Goal: Check status: Check status

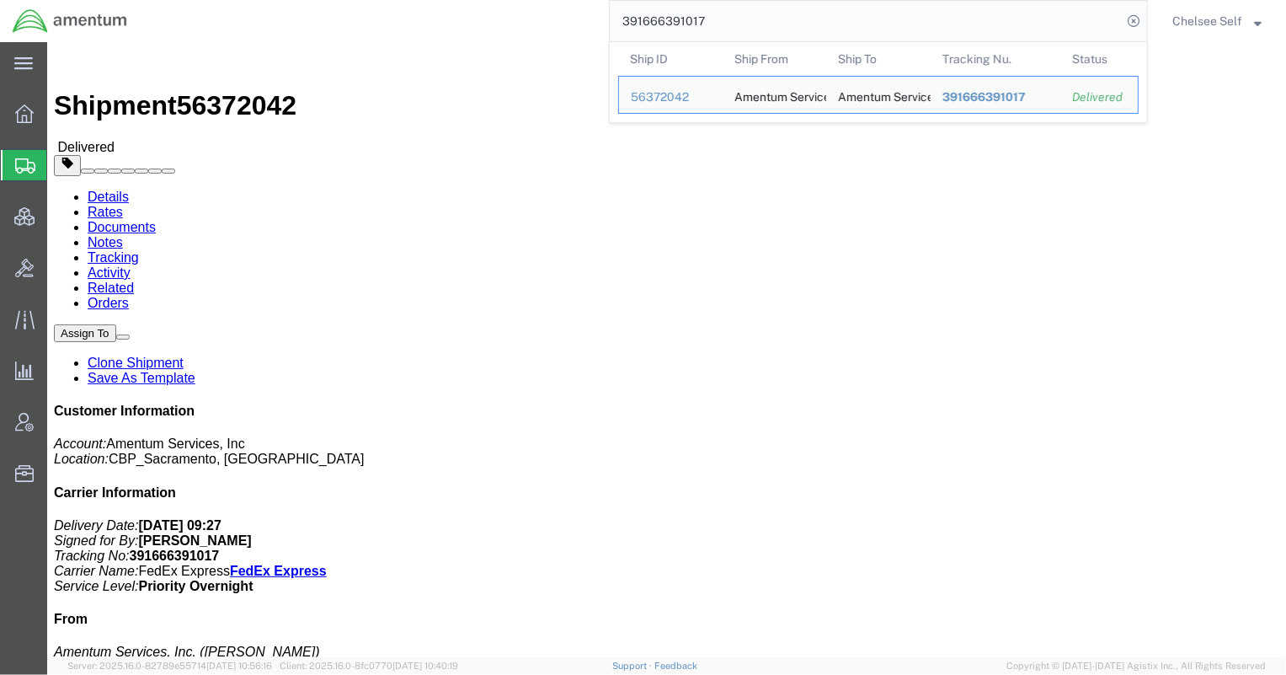
drag, startPoint x: 732, startPoint y: 25, endPoint x: 345, endPoint y: 7, distance: 387.1
paste input "524182728"
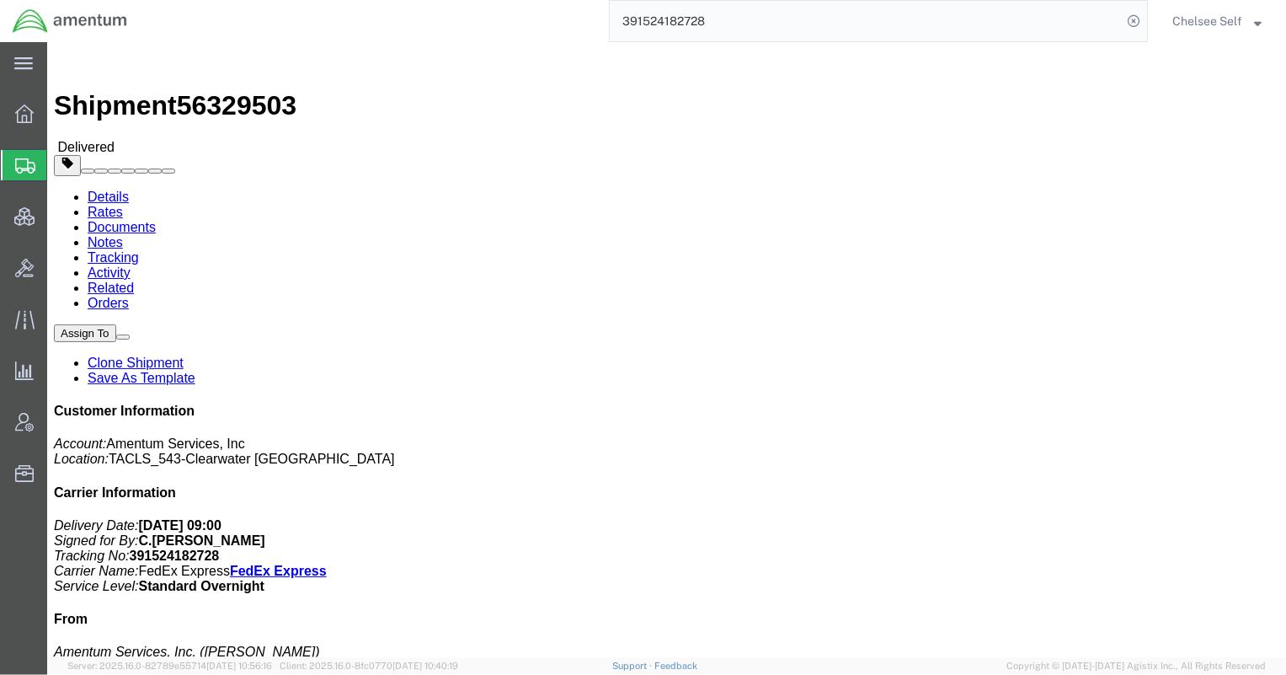
drag, startPoint x: 749, startPoint y: 15, endPoint x: 531, endPoint y: 37, distance: 219.3
click at [541, 32] on div "391524182728" at bounding box center [644, 21] width 1008 height 42
paste input "472498023891"
drag, startPoint x: 649, startPoint y: 28, endPoint x: 273, endPoint y: 31, distance: 375.8
click at [278, 33] on div "472498023891" at bounding box center [644, 21] width 1008 height 42
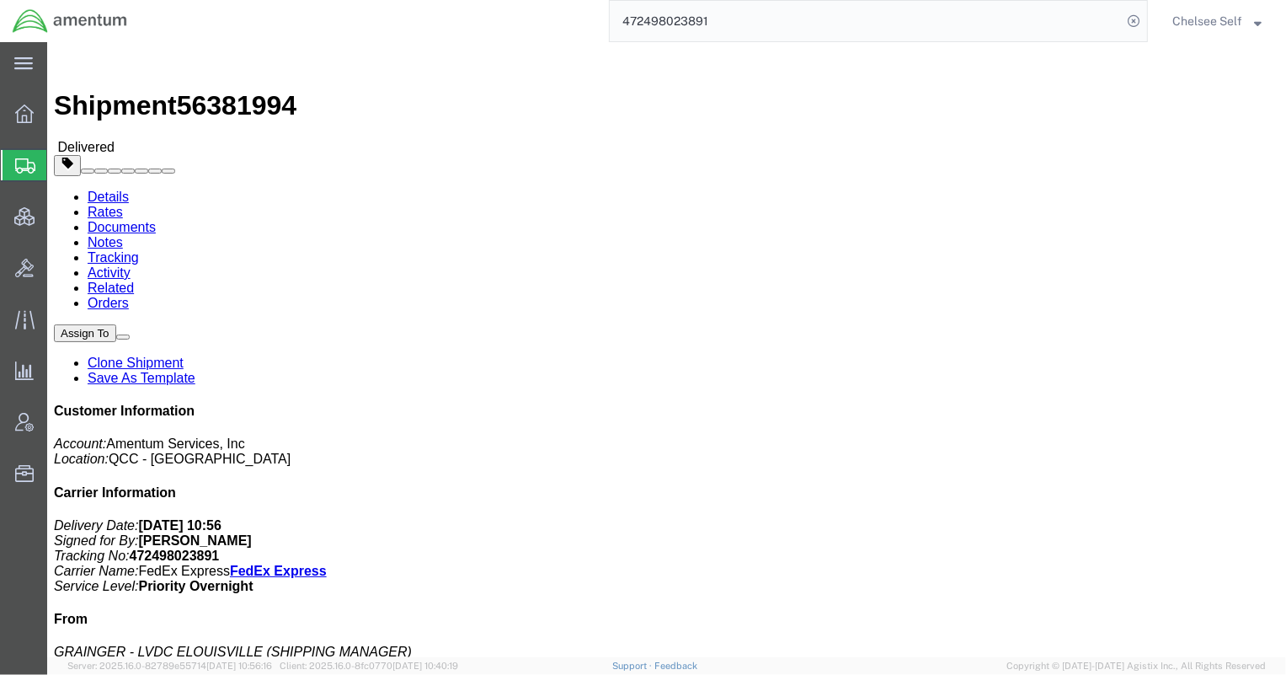
paste input "29058491343"
drag, startPoint x: 557, startPoint y: 24, endPoint x: 430, endPoint y: 35, distance: 127.7
click at [430, 35] on div "429058491343" at bounding box center [644, 21] width 1008 height 42
paste input "391660463320"
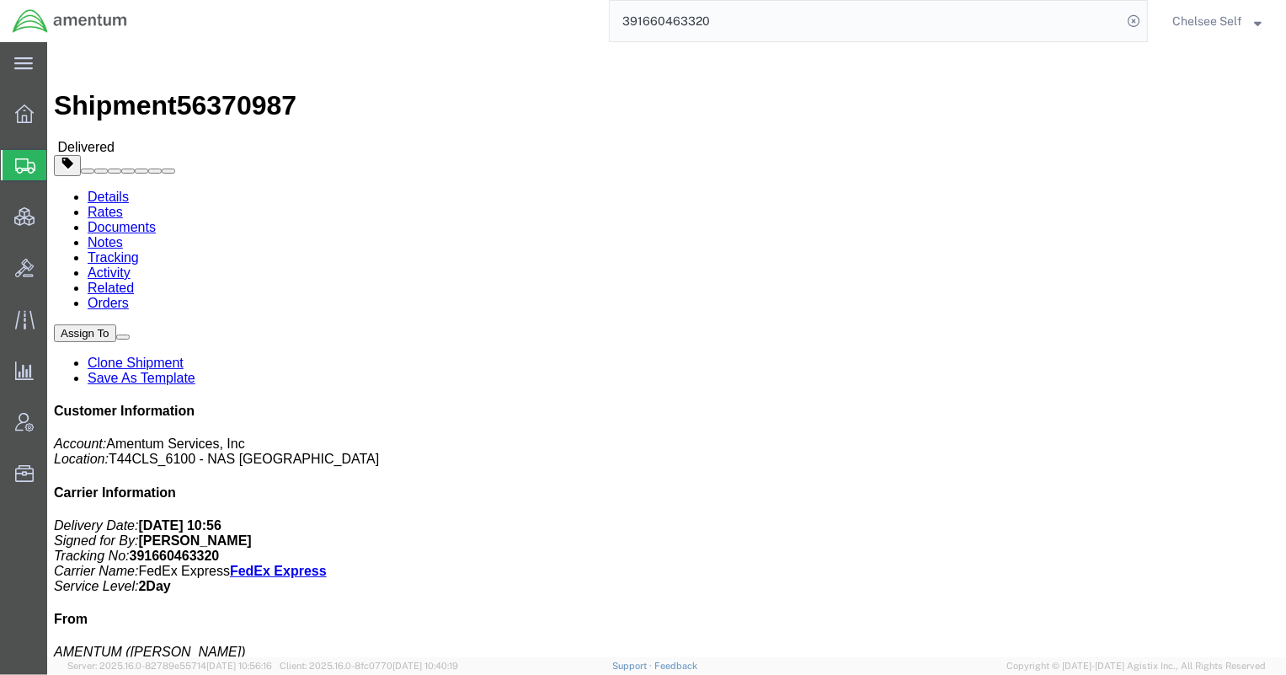
drag, startPoint x: 725, startPoint y: 20, endPoint x: 455, endPoint y: 24, distance: 270.5
click at [457, 23] on div "391660463320" at bounding box center [644, 21] width 1008 height 42
paste input "883151142994"
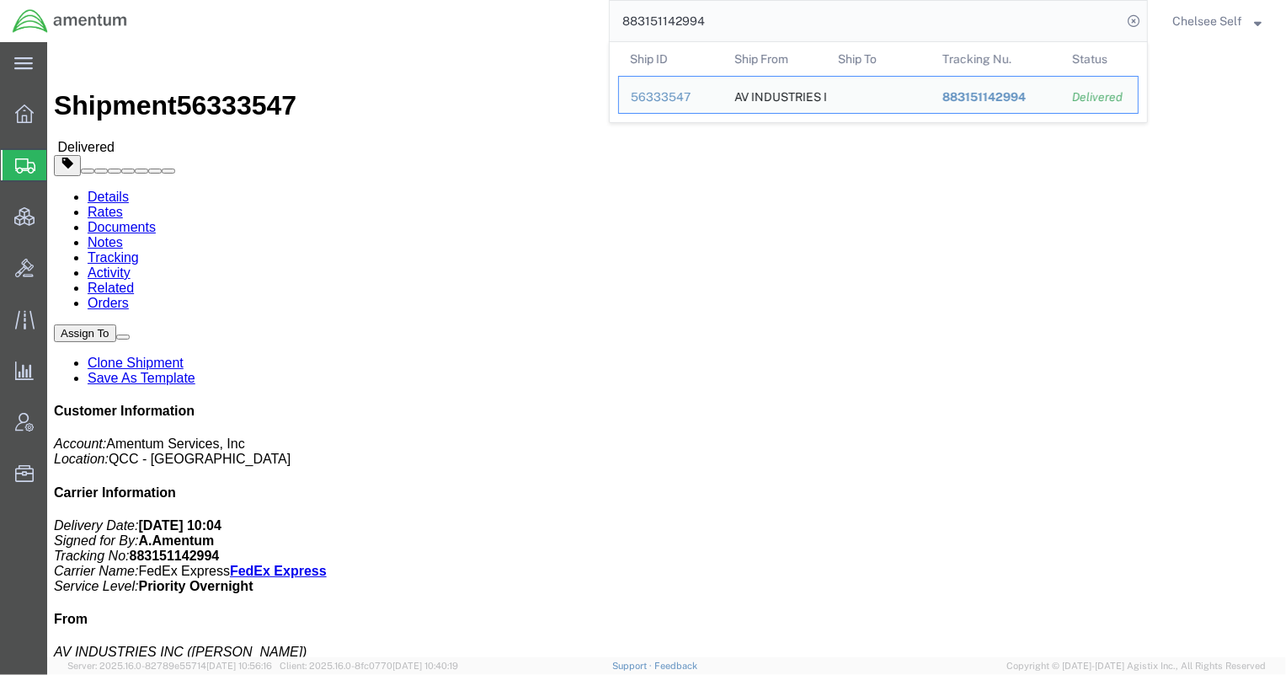
drag, startPoint x: 774, startPoint y: 23, endPoint x: 479, endPoint y: 27, distance: 295.7
click at [479, 27] on div "883151142994 Ship ID Ship From Ship To Tracking Nu. Status Ship ID 56333547 Shi…" at bounding box center [644, 21] width 1008 height 42
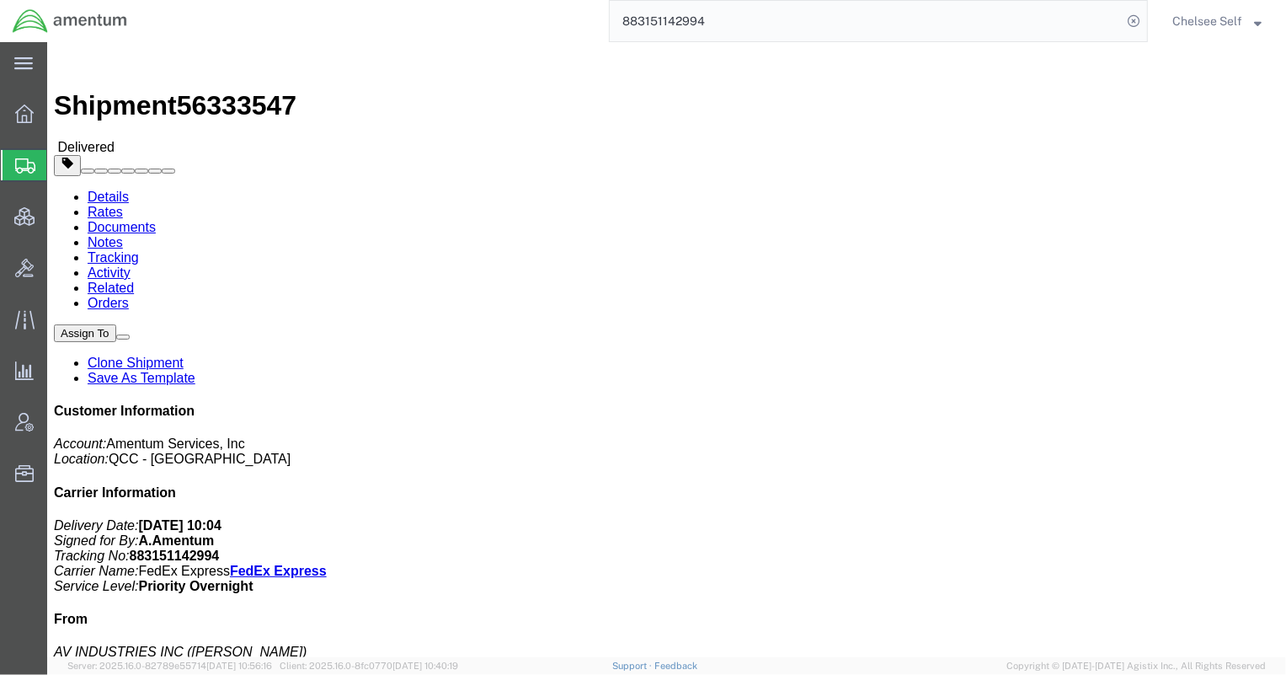
paste input "391529844625"
drag, startPoint x: 691, startPoint y: 216, endPoint x: 838, endPoint y: 210, distance: 147.6
click div "References Shipment Id Number: CBP Project Number: 6118.03.03.2219.MCA.0000 Dep…"
drag, startPoint x: 687, startPoint y: 216, endPoint x: 858, endPoint y: 219, distance: 170.2
click div "References Shipment Id Number: CBP Project Number: 6118.03.03.2219.MCA.0000 Dep…"
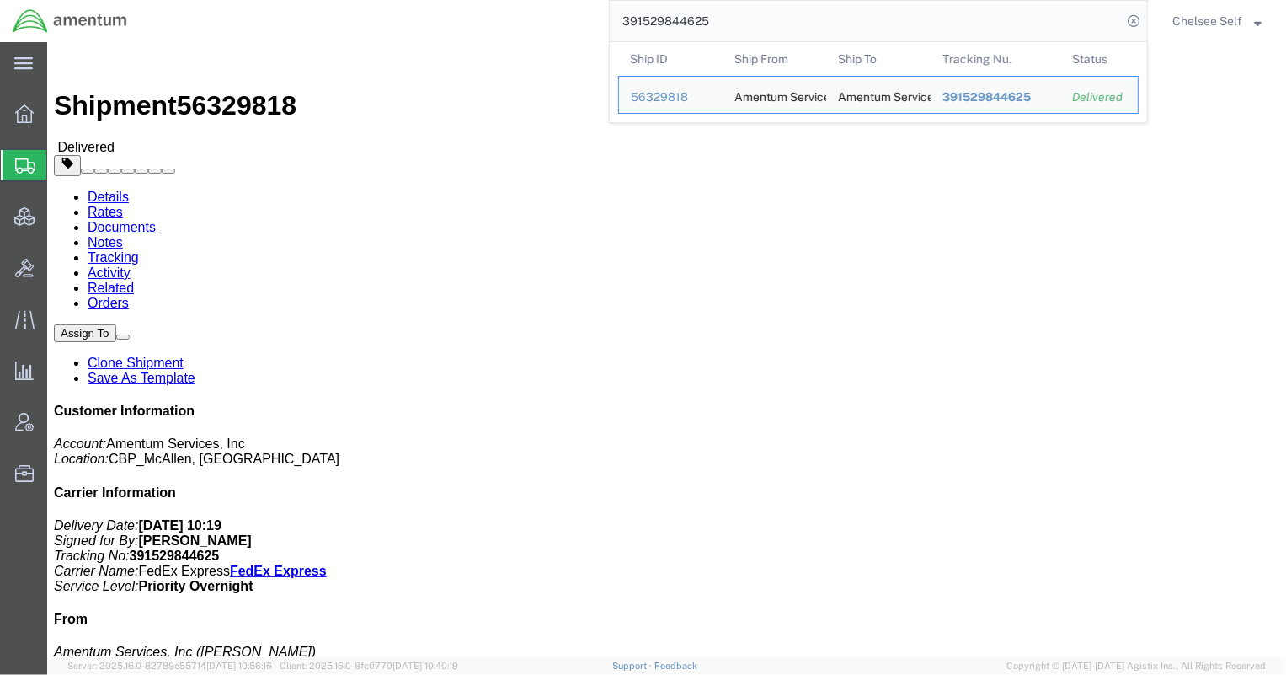
drag, startPoint x: 830, startPoint y: 20, endPoint x: 266, endPoint y: 41, distance: 564.0
click at [266, 41] on div "391529844625 Ship ID Ship From Ship To Tracking Nu. Status Ship ID 56329818 Shi…" at bounding box center [644, 21] width 1008 height 42
paste input "636418908"
drag, startPoint x: 771, startPoint y: 17, endPoint x: 247, endPoint y: 10, distance: 524.1
click at [268, 13] on div "391636418908 Ship ID Ship From Ship To Tracking Nu. Status Ship ID 56362549 Shi…" at bounding box center [644, 21] width 1008 height 42
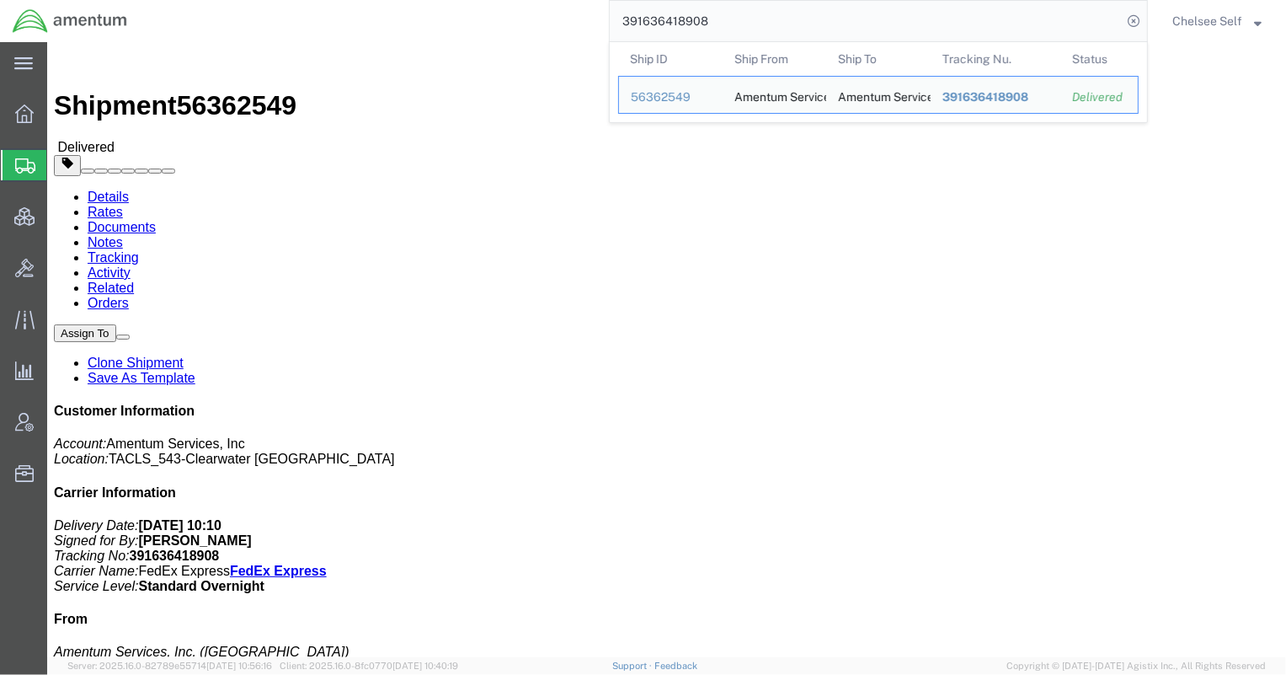
paste input "5418419"
drag, startPoint x: 432, startPoint y: 30, endPoint x: 387, endPoint y: 31, distance: 45.5
click at [387, 31] on div "391635418419 Ship ID Ship From Ship To Tracking Nu. Status Ship ID 56362101 Shi…" at bounding box center [644, 21] width 1008 height 42
paste input "2751483"
drag, startPoint x: 607, startPoint y: 25, endPoint x: 406, endPoint y: 28, distance: 201.4
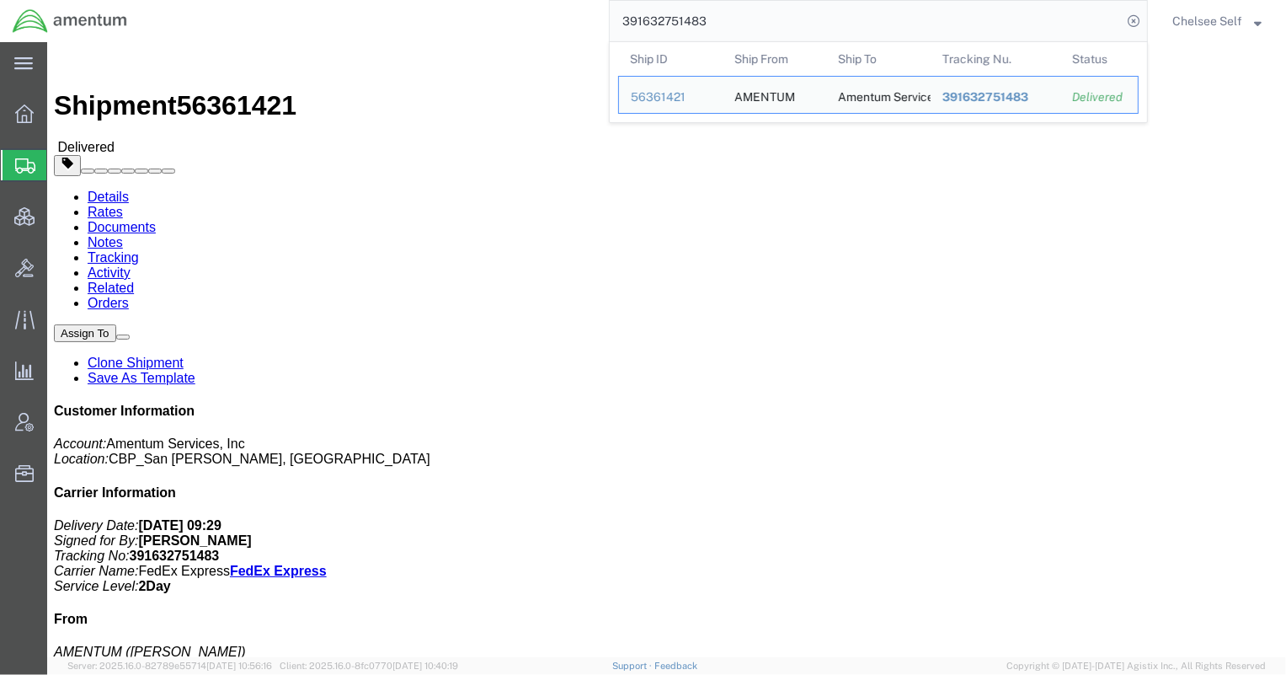
click at [406, 28] on div "391632751483 Ship ID Ship From Ship To Tracking Nu. Status Ship ID 56361421 Shi…" at bounding box center [644, 21] width 1008 height 42
paste input "028534"
drag, startPoint x: 731, startPoint y: 19, endPoint x: 444, endPoint y: 24, distance: 287.3
click at [447, 24] on div "391632028534 Ship ID Ship From Ship To Tracking Nu. Status Ship ID 56361254 Shi…" at bounding box center [644, 21] width 1008 height 42
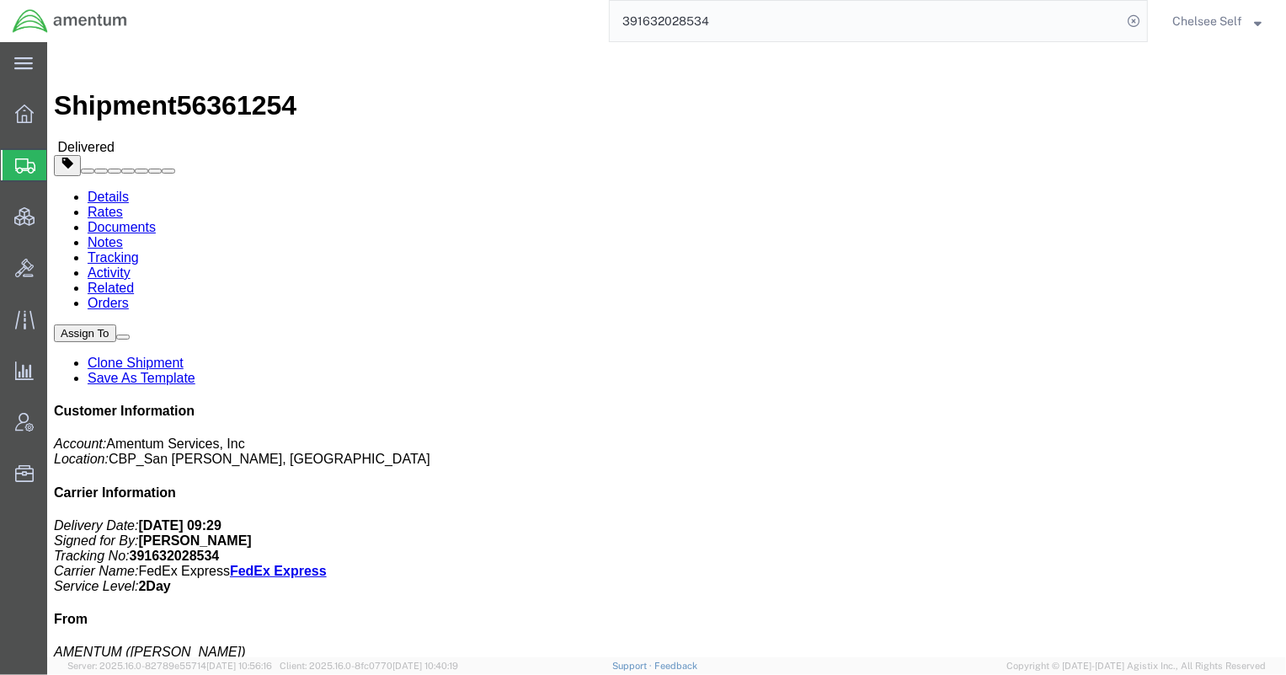
paste input "542741300"
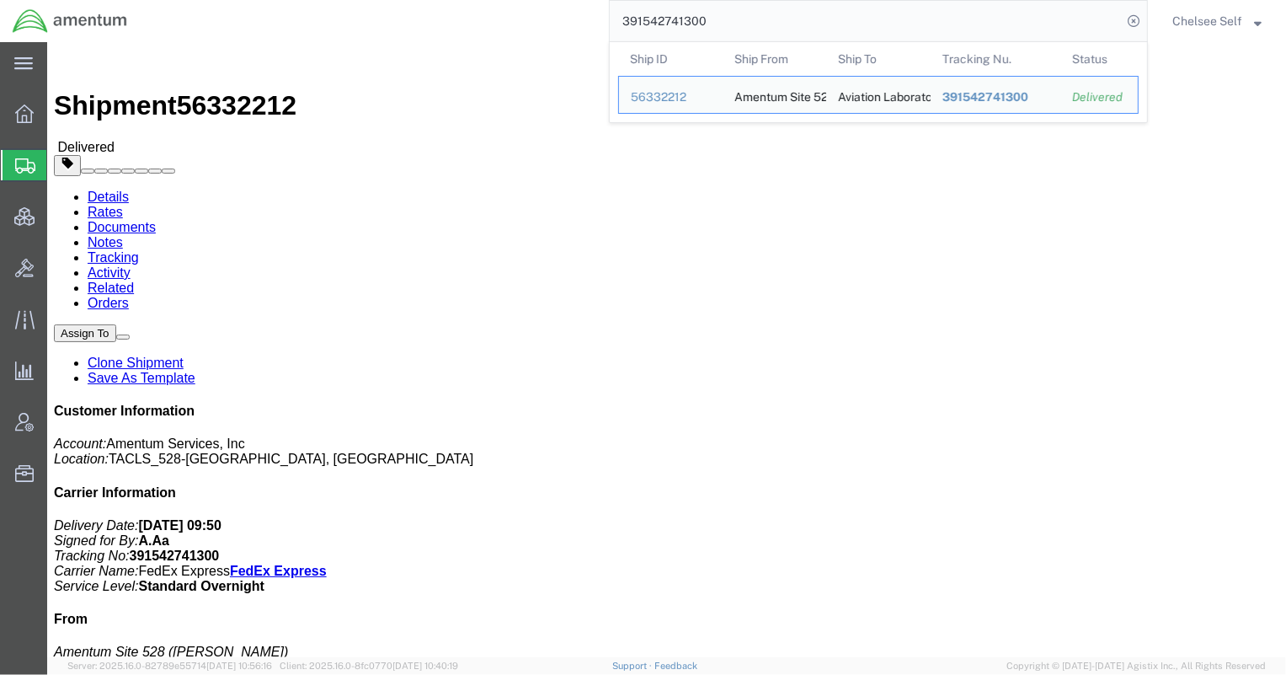
drag, startPoint x: 901, startPoint y: 18, endPoint x: 450, endPoint y: 37, distance: 452.0
click at [450, 37] on div "391542741300 Ship ID Ship From Ship To Tracking Nu. Status Ship ID 56332212 Shi…" at bounding box center [644, 21] width 1008 height 42
paste input "733803965"
drag, startPoint x: 733, startPoint y: 17, endPoint x: 341, endPoint y: 24, distance: 391.8
click at [345, 24] on div "391733803965 Ship ID Ship From Ship To Tracking Nu. Status Ship ID 56385263 Shi…" at bounding box center [644, 21] width 1008 height 42
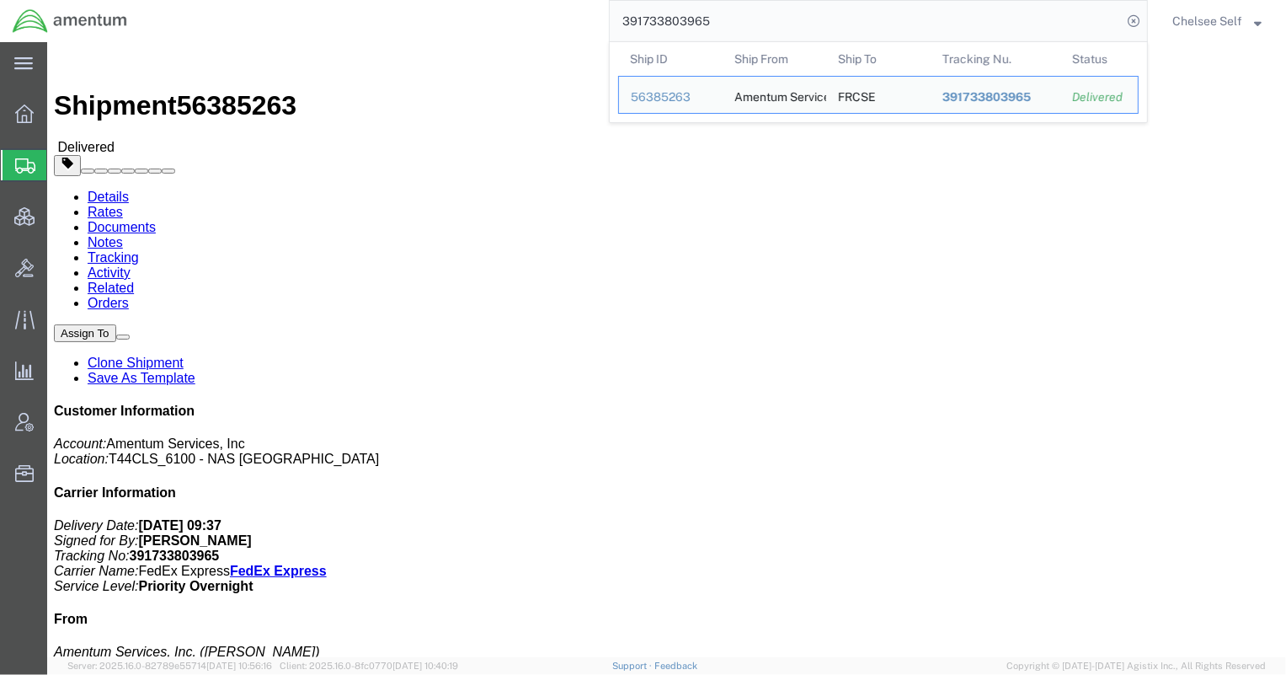
paste input "669457160"
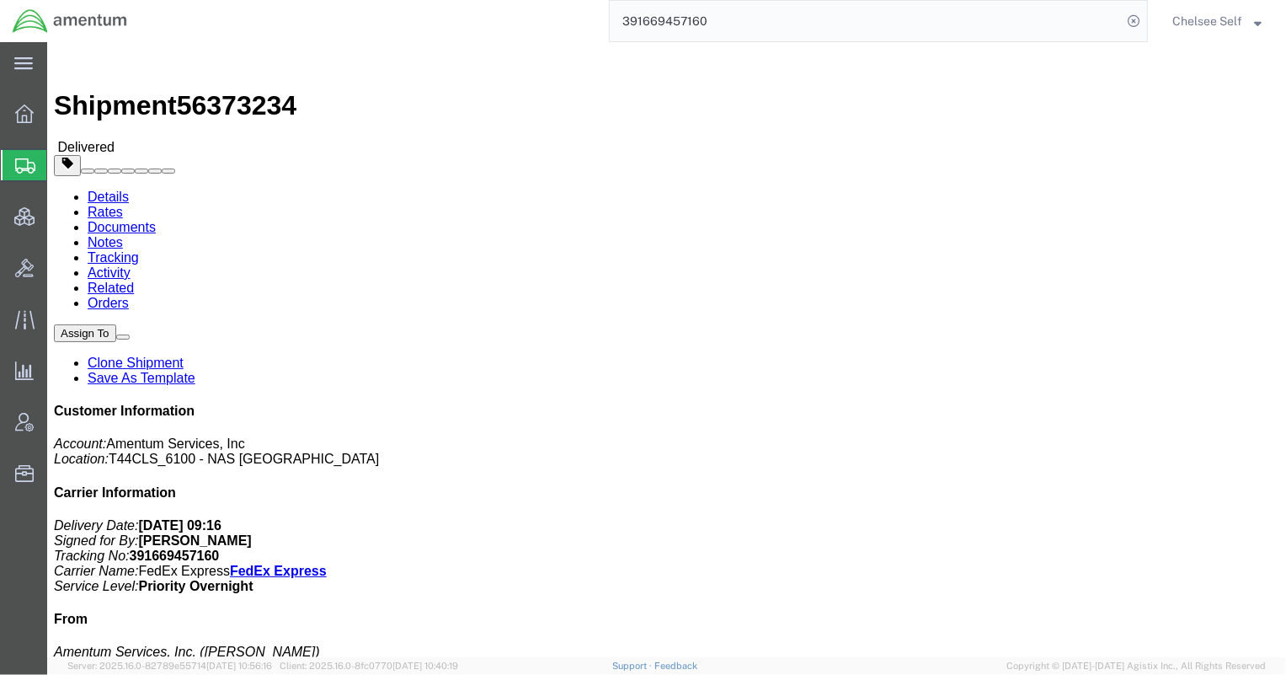
drag, startPoint x: 691, startPoint y: 195, endPoint x: 863, endPoint y: 196, distance: 171.9
click p "Project Number: 4951.00.00.C.001101.AE.19.09 Customer Ref: 25-5525 Shipment Id …"
copy b "4951.00.00.C.001101.AE.19.09"
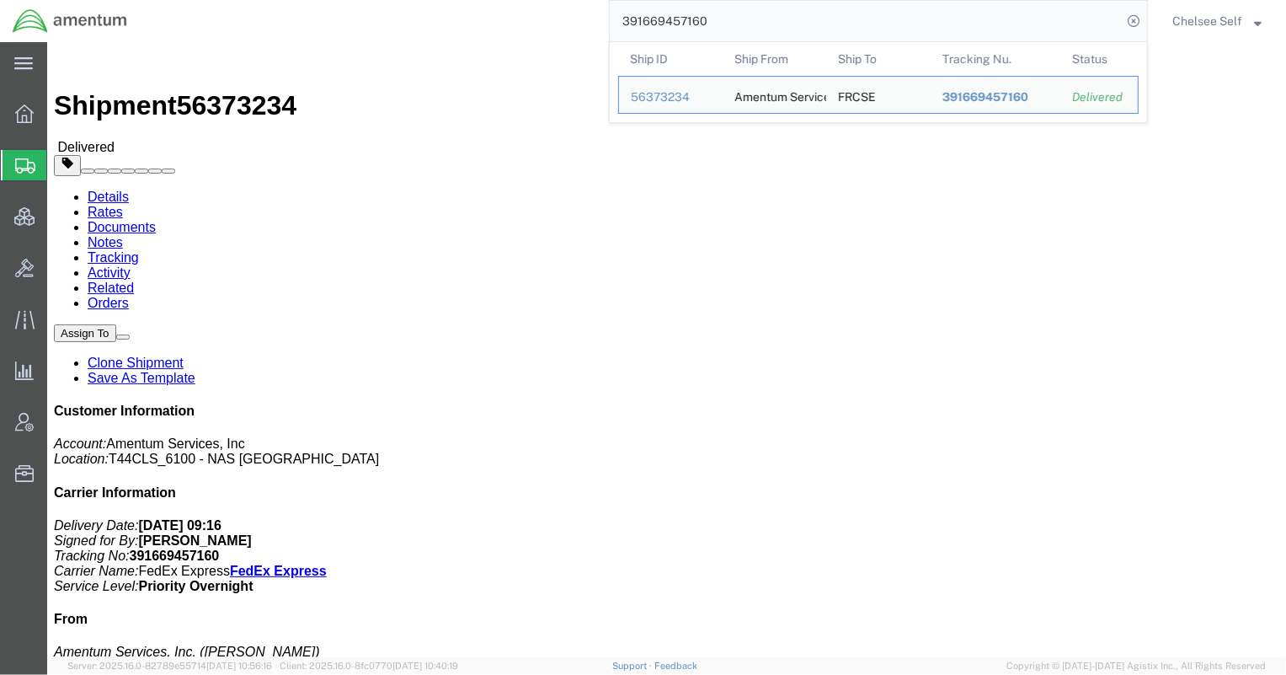
drag, startPoint x: 601, startPoint y: 26, endPoint x: 387, endPoint y: 14, distance: 214.3
click at [389, 14] on div "391669457160 Ship ID Ship From Ship To Tracking Nu. Status Ship ID 56373234 Shi…" at bounding box center [644, 21] width 1008 height 42
paste input "590660544"
drag, startPoint x: 750, startPoint y: 24, endPoint x: 441, endPoint y: 2, distance: 309.2
click at [443, 1] on div "391590660544 Ship ID Ship From Ship To Tracking Nu. Status Ship ID 56347783 Shi…" at bounding box center [644, 21] width 1008 height 42
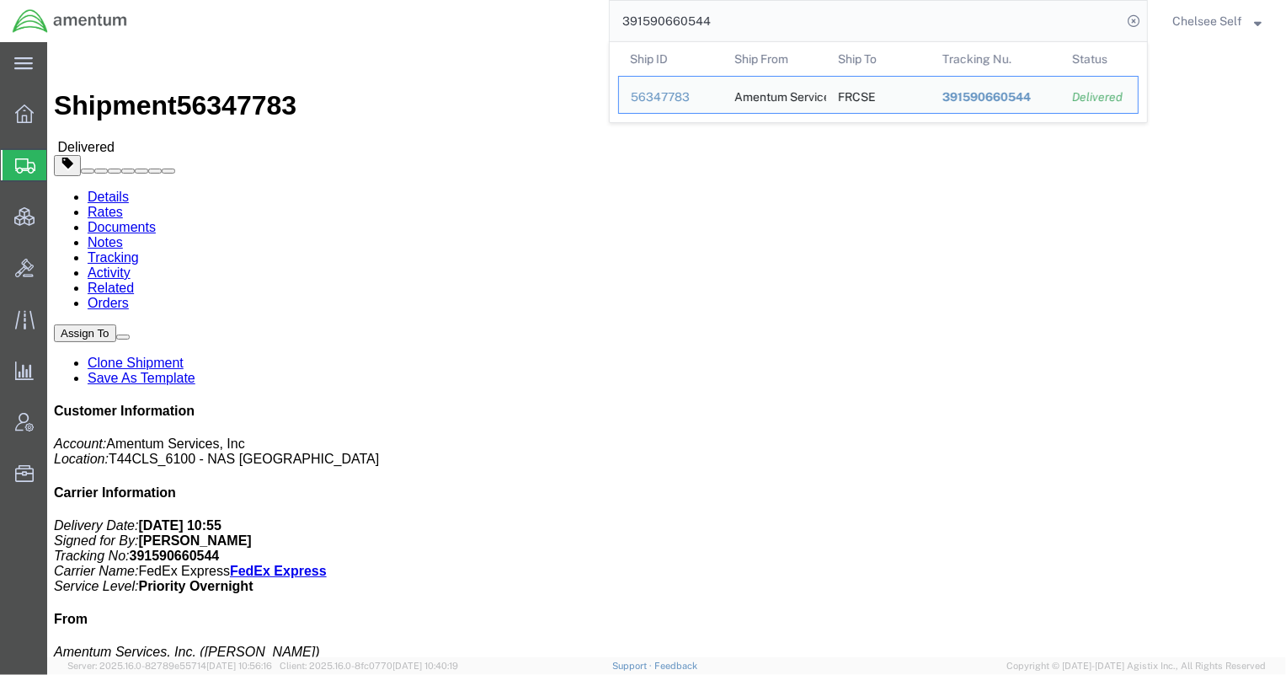
paste input "883240042520"
drag, startPoint x: 777, startPoint y: 26, endPoint x: 327, endPoint y: 9, distance: 450.2
click at [327, 9] on div "883240042520 Ship ID Ship From Ship To Tracking Nu. Status Ship ID 56371526 Shi…" at bounding box center [644, 21] width 1008 height 42
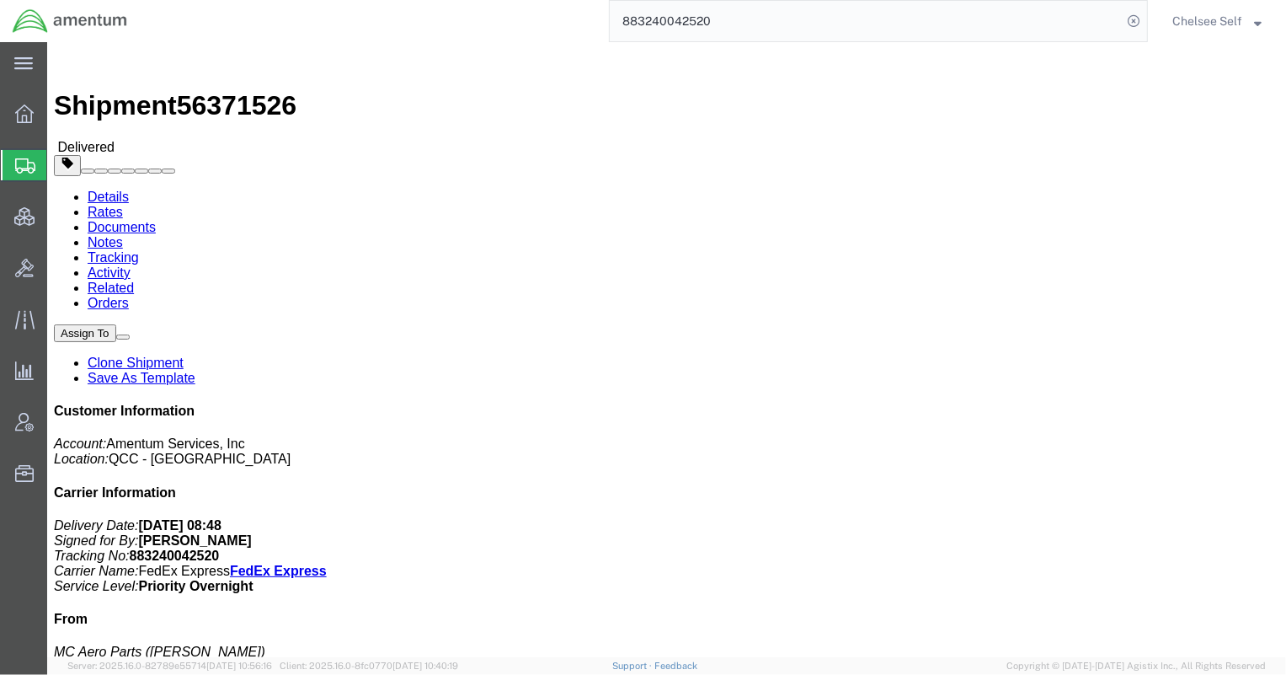
paste input "456005369463"
drag, startPoint x: 727, startPoint y: 16, endPoint x: 401, endPoint y: -2, distance: 326.5
click at [401, 0] on html "main_menu Created with Sketch. Collapse Menu Overview Shipments Shipment Manage…" at bounding box center [643, 337] width 1286 height 675
paste input "391543357897"
drag, startPoint x: 766, startPoint y: 24, endPoint x: 446, endPoint y: 13, distance: 320.4
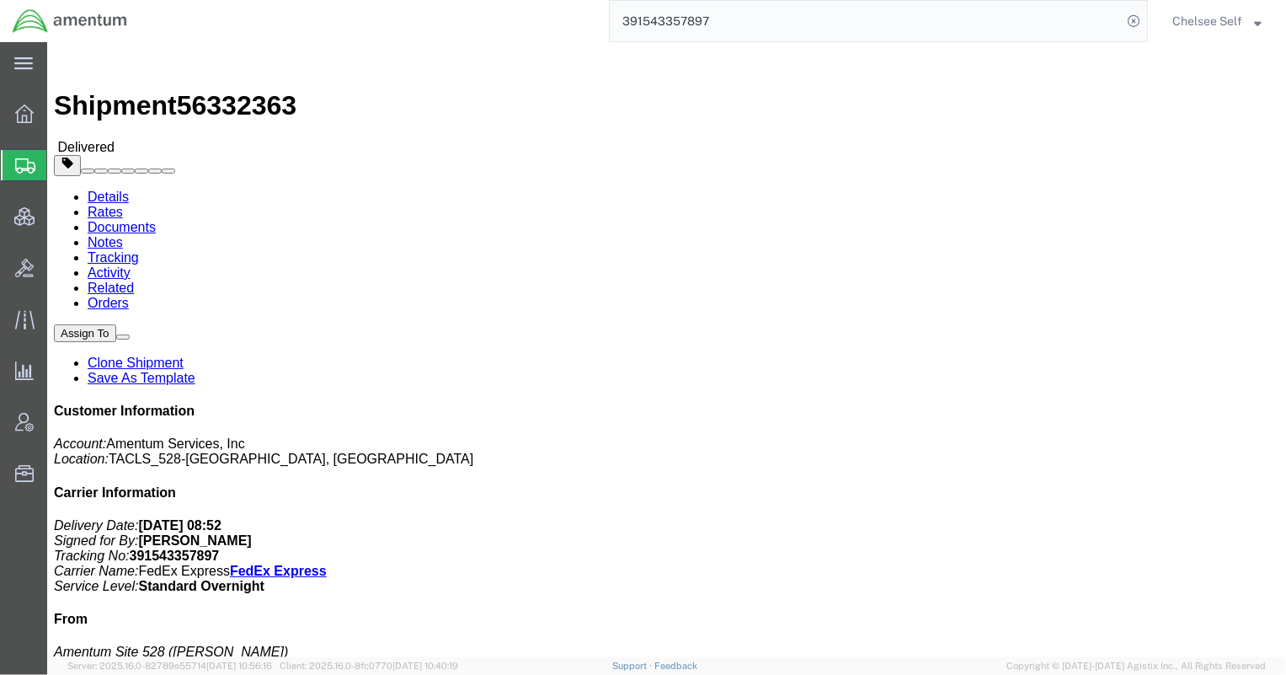
click at [453, 13] on div "391543357897" at bounding box center [644, 21] width 1008 height 42
paste input "469453502510"
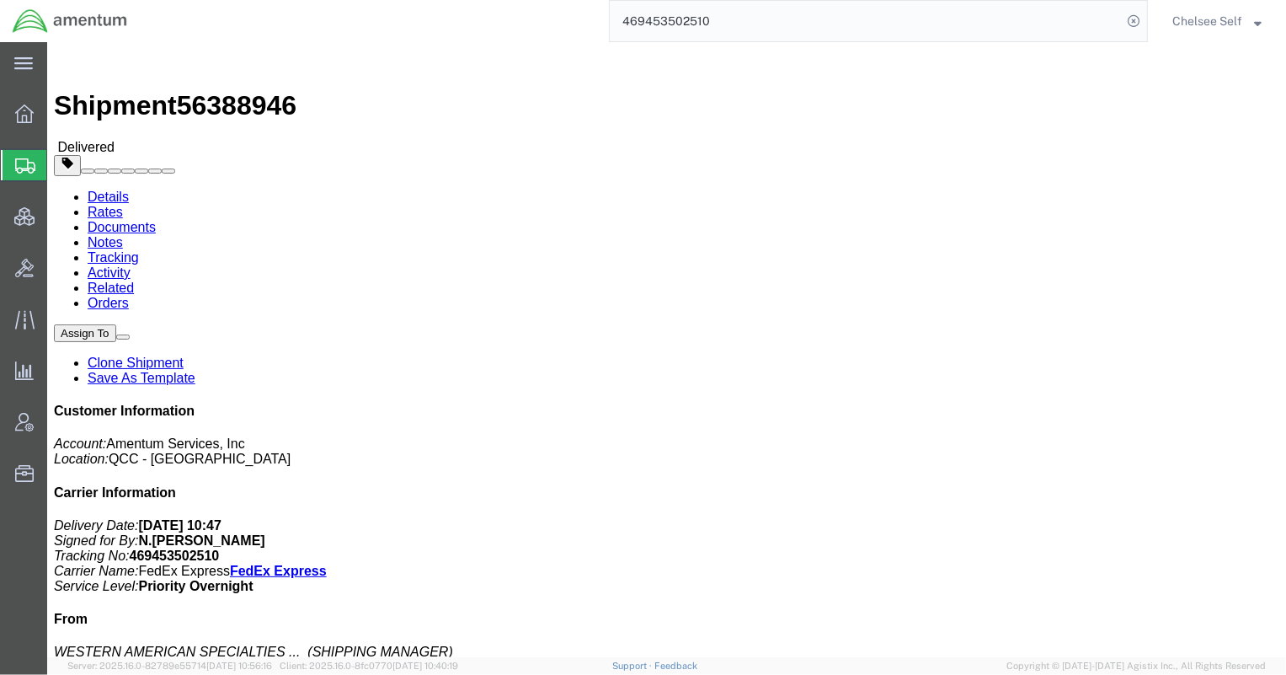
drag, startPoint x: 421, startPoint y: 15, endPoint x: 265, endPoint y: 20, distance: 155.9
click at [299, 18] on div "469453502510" at bounding box center [644, 21] width 1008 height 42
paste input "401998008"
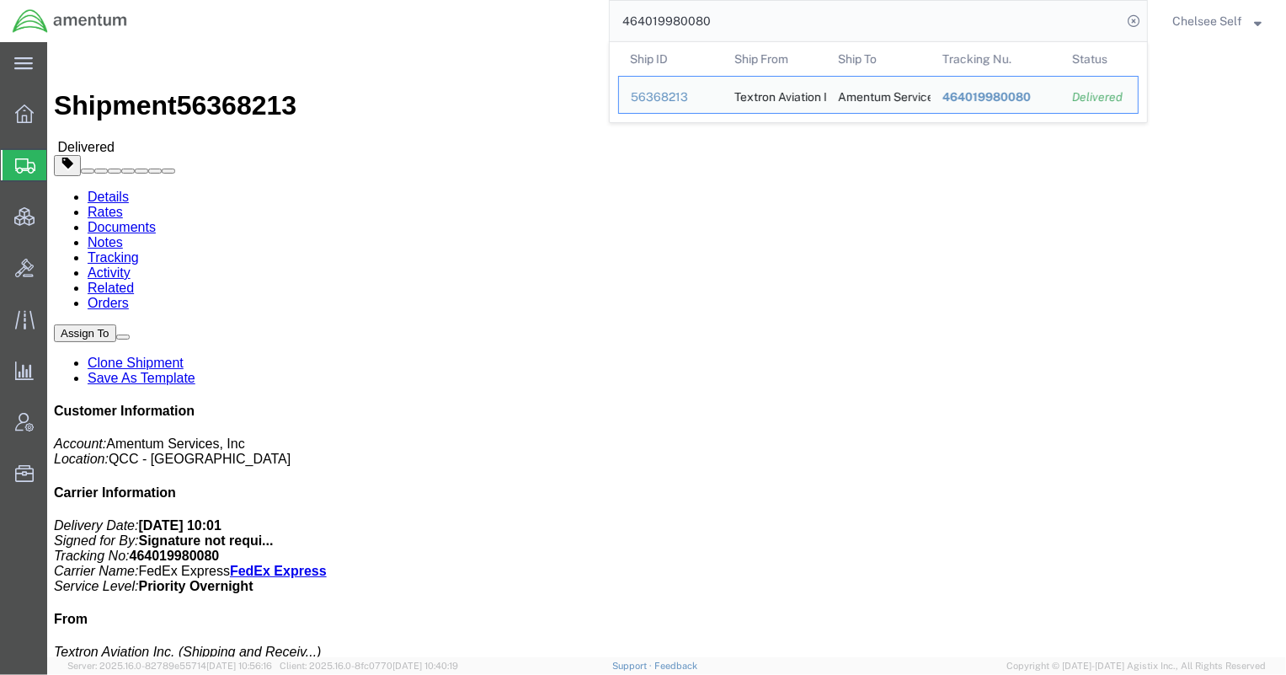
drag, startPoint x: 812, startPoint y: 28, endPoint x: 417, endPoint y: 13, distance: 395.4
click at [417, 13] on div "464019980080 Ship ID Ship From Ship To Tracking Nu. Status Ship ID 56368213 Shi…" at bounding box center [644, 21] width 1008 height 42
paste input "391580625026"
drag, startPoint x: 743, startPoint y: 25, endPoint x: 405, endPoint y: 0, distance: 338.8
click at [417, 2] on div "391580625026 Ship ID Ship From Ship To Tracking Nu. Status Ship ID 56344672 Shi…" at bounding box center [644, 21] width 1008 height 42
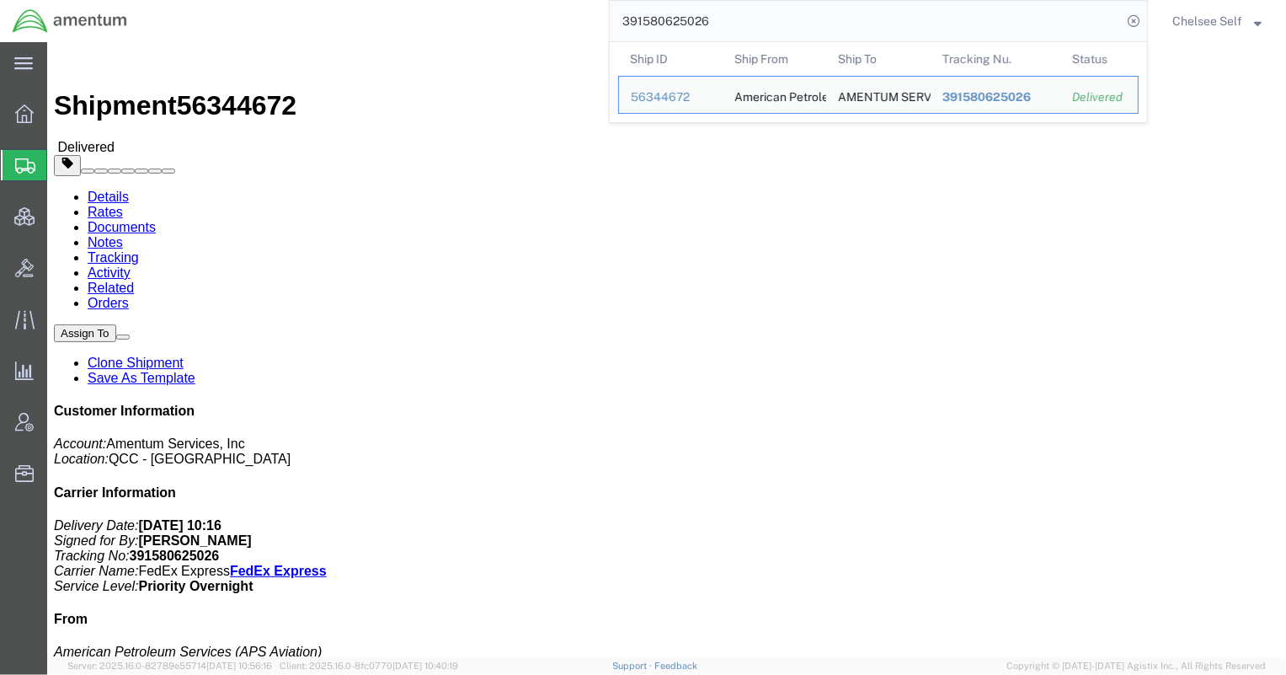
paste input "639951737"
drag, startPoint x: 767, startPoint y: 19, endPoint x: 382, endPoint y: 13, distance: 384.2
click at [401, 3] on div "391639951737 Ship ID Ship From Ship To Tracking Nu. Status Ship ID 56364622 Shi…" at bounding box center [644, 21] width 1008 height 42
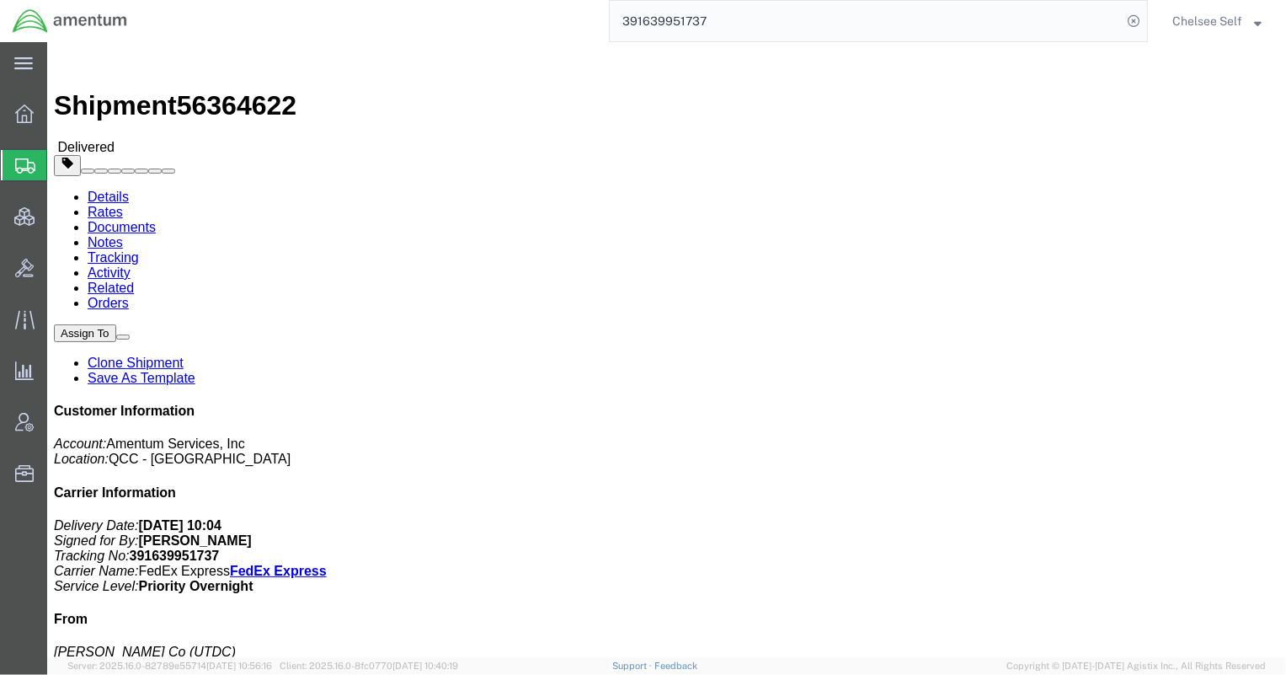
paste input "548069714"
drag, startPoint x: 719, startPoint y: 198, endPoint x: 871, endPoint y: 206, distance: 151.9
click div "References Shipment Id Number: 4999.R.2521.AW.AM.0F.YWKM.00 Edit References Sel…"
drag, startPoint x: 732, startPoint y: 21, endPoint x: 349, endPoint y: 4, distance: 383.7
click at [349, 4] on div "391548069714" at bounding box center [644, 21] width 1008 height 42
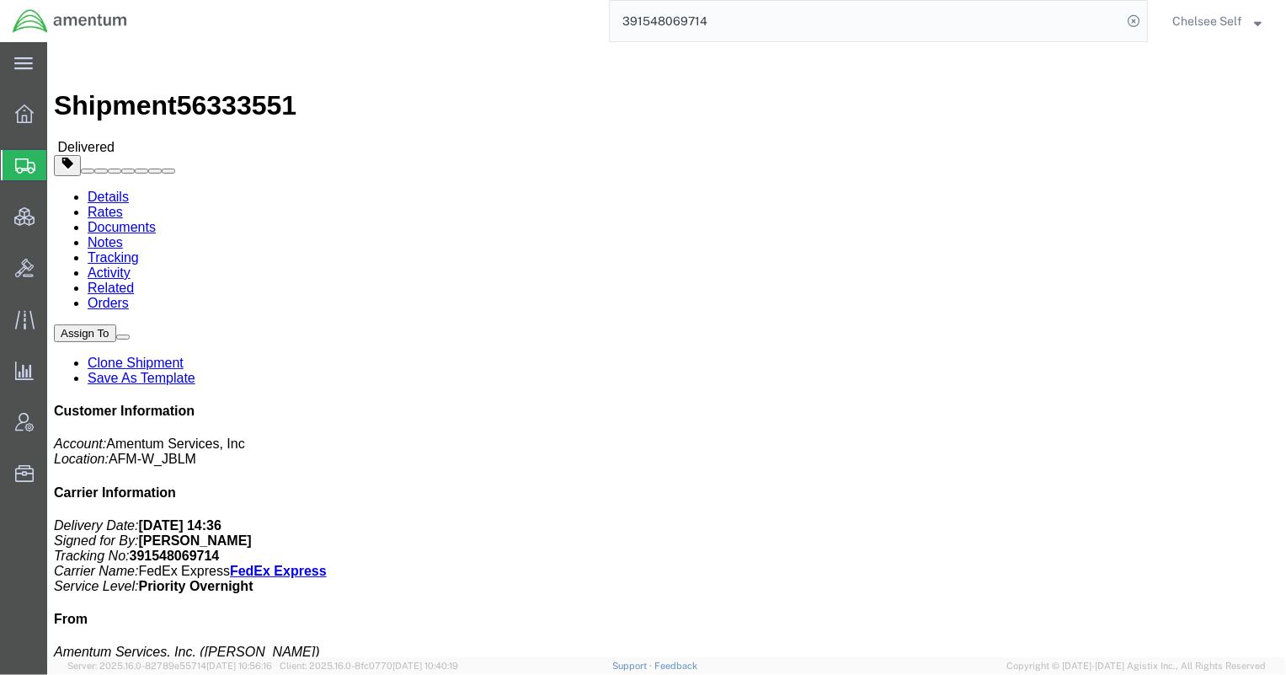
paste input "88315364325"
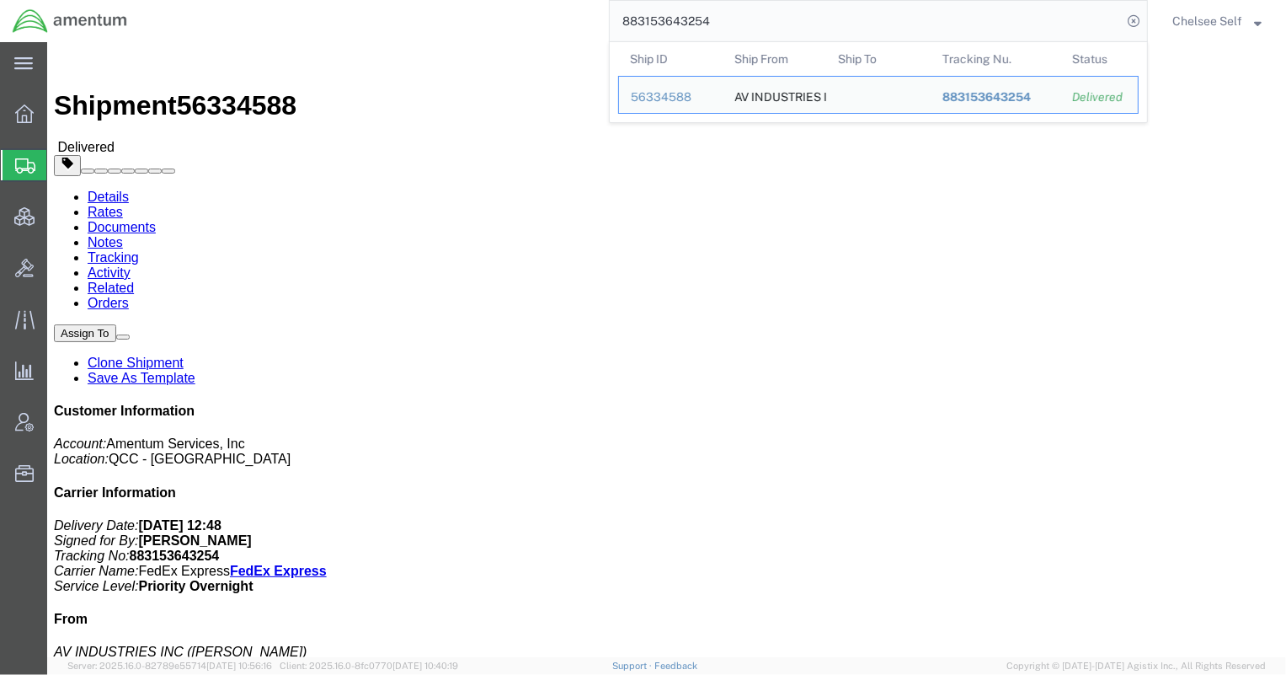
drag, startPoint x: 766, startPoint y: 22, endPoint x: 364, endPoint y: 13, distance: 401.9
click at [364, 13] on div "883153643254 Ship ID Ship From Ship To Tracking Nu. Status Ship ID 56334588 Shi…" at bounding box center [644, 21] width 1008 height 42
paste input "454460767452"
drag, startPoint x: 766, startPoint y: 34, endPoint x: 346, endPoint y: -13, distance: 422.2
click at [346, 0] on html "main_menu Created with Sketch. Collapse Menu Overview Shipments Shipment Manage…" at bounding box center [643, 337] width 1286 height 675
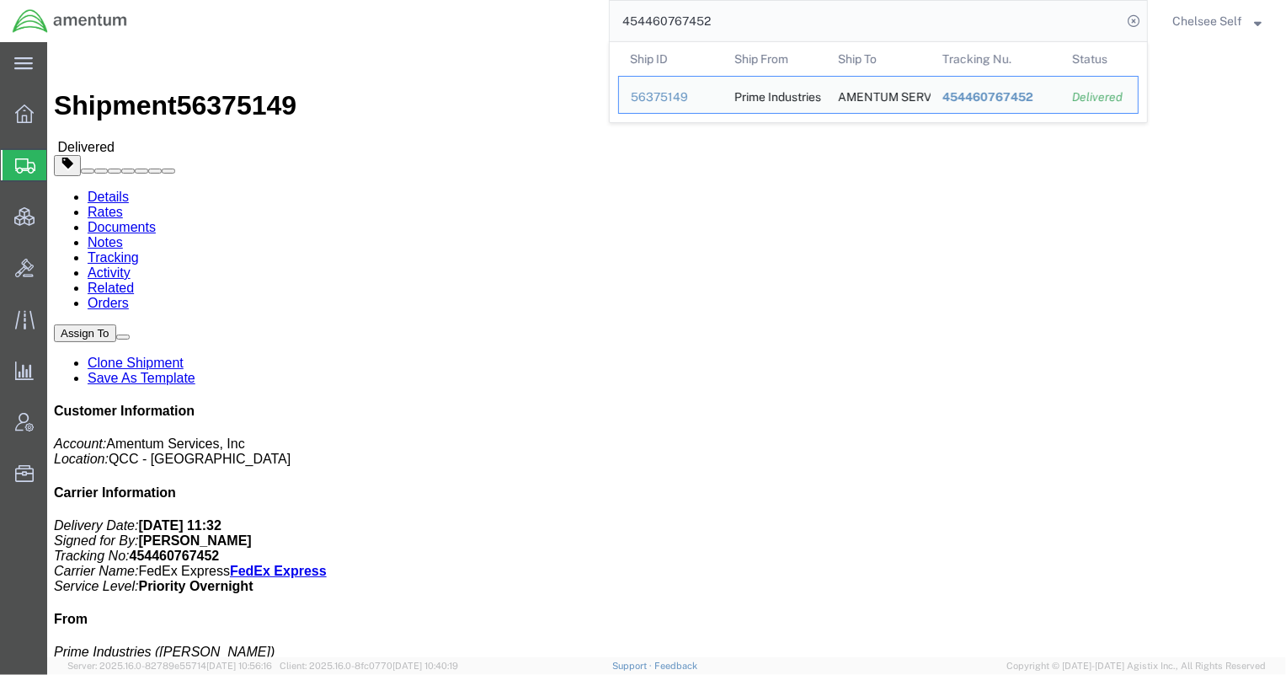
paste input "39158856252"
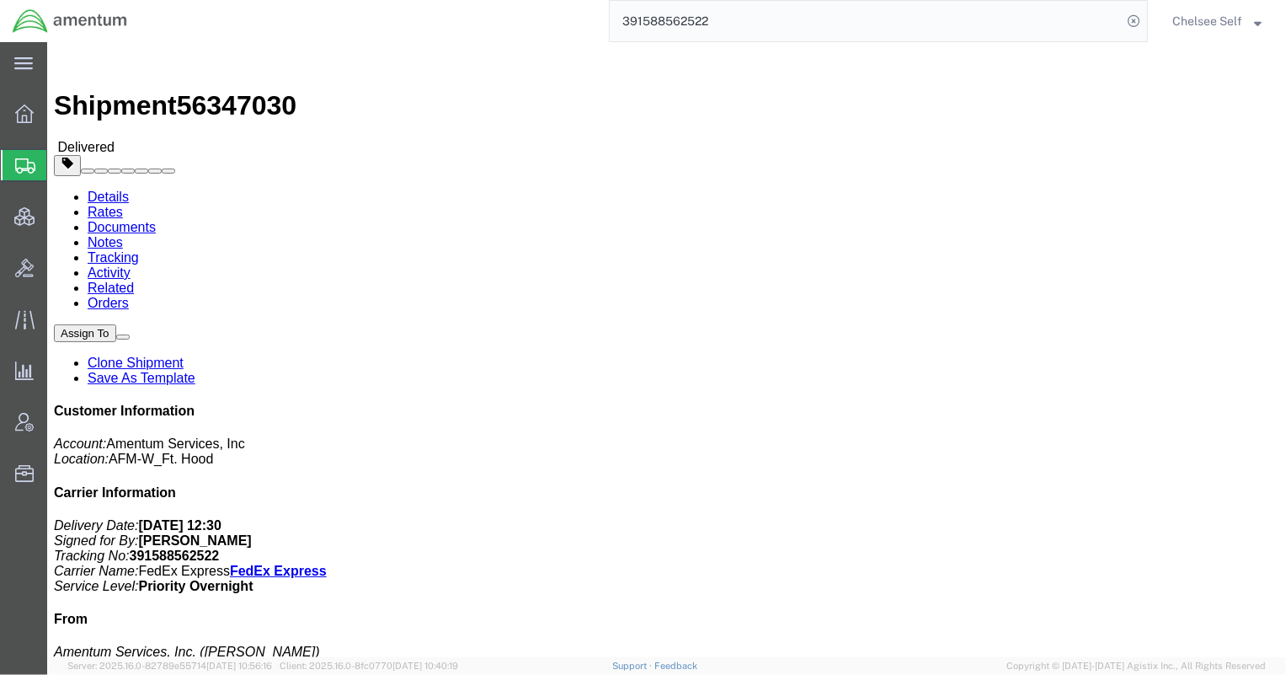
drag, startPoint x: 680, startPoint y: 196, endPoint x: 877, endPoint y: 201, distance: 197.2
click div "References Shipment Id Number: 4999.R.2511.AB.AN.01.CAVA.00 Edit References Sel…"
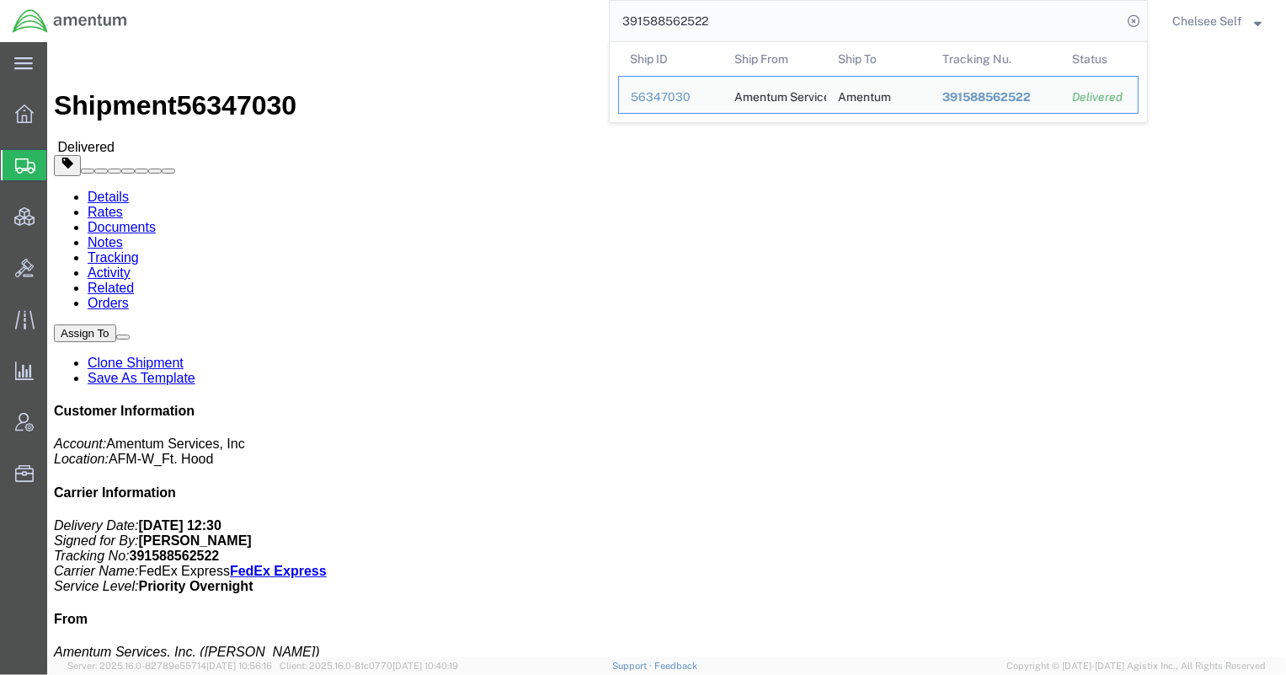
drag, startPoint x: 757, startPoint y: 28, endPoint x: 505, endPoint y: 8, distance: 252.6
click at [505, 8] on div "391588562522 Ship ID Ship From Ship To Tracking Nu. Status Ship ID 56347030 Shi…" at bounding box center [644, 21] width 1008 height 42
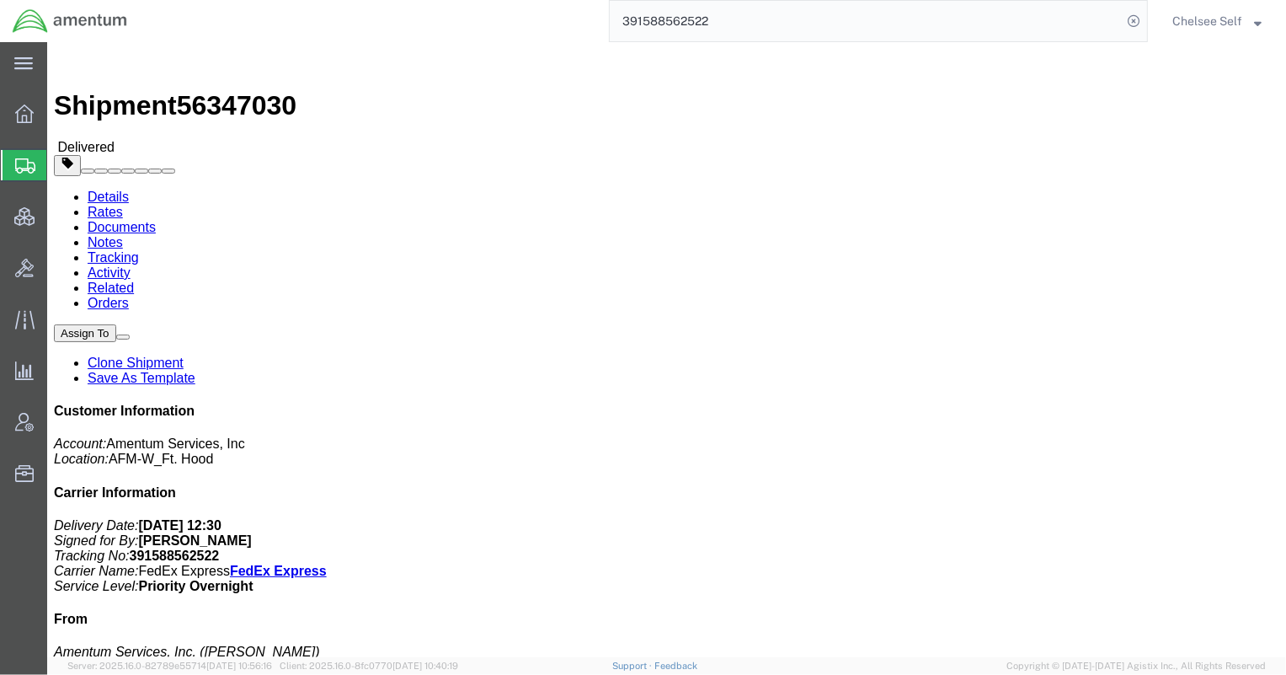
paste input "45446076745"
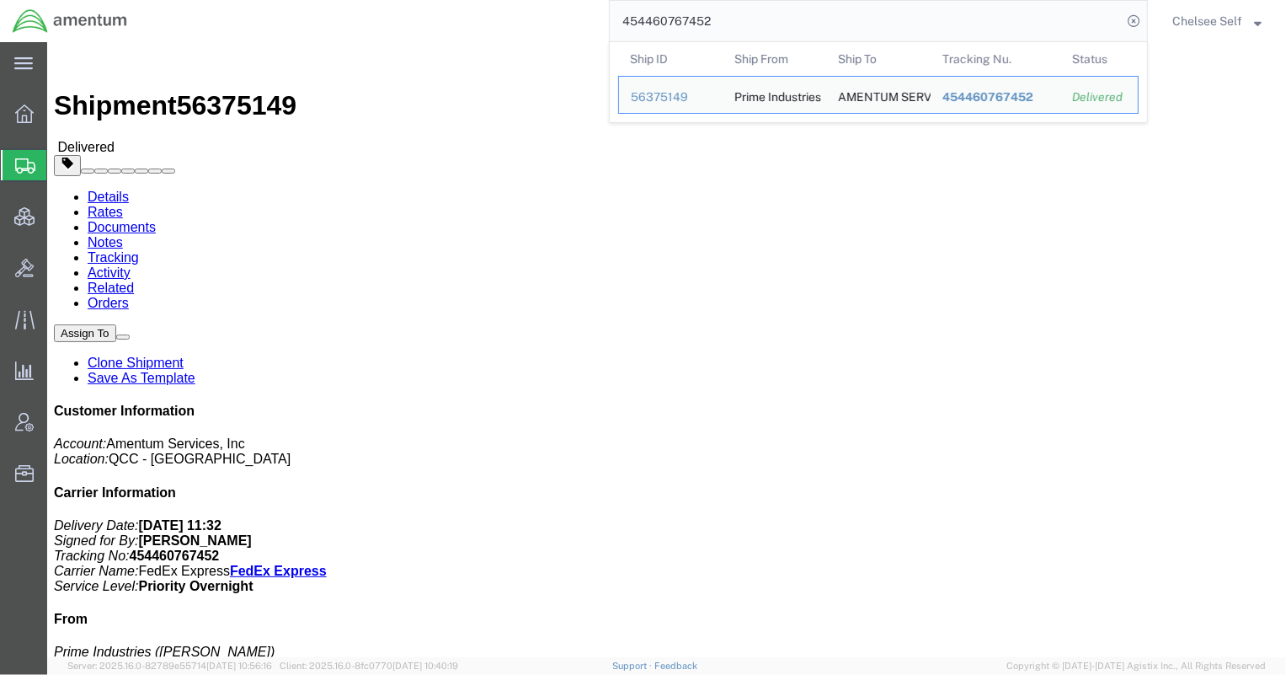
drag, startPoint x: 713, startPoint y: 18, endPoint x: 318, endPoint y: 19, distance: 394.3
click at [329, 20] on div "454460767452 Ship ID Ship From Ship To Tracking Nu. Status Ship ID 56375149 Shi…" at bounding box center [644, 21] width 1008 height 42
paste input "391576033025"
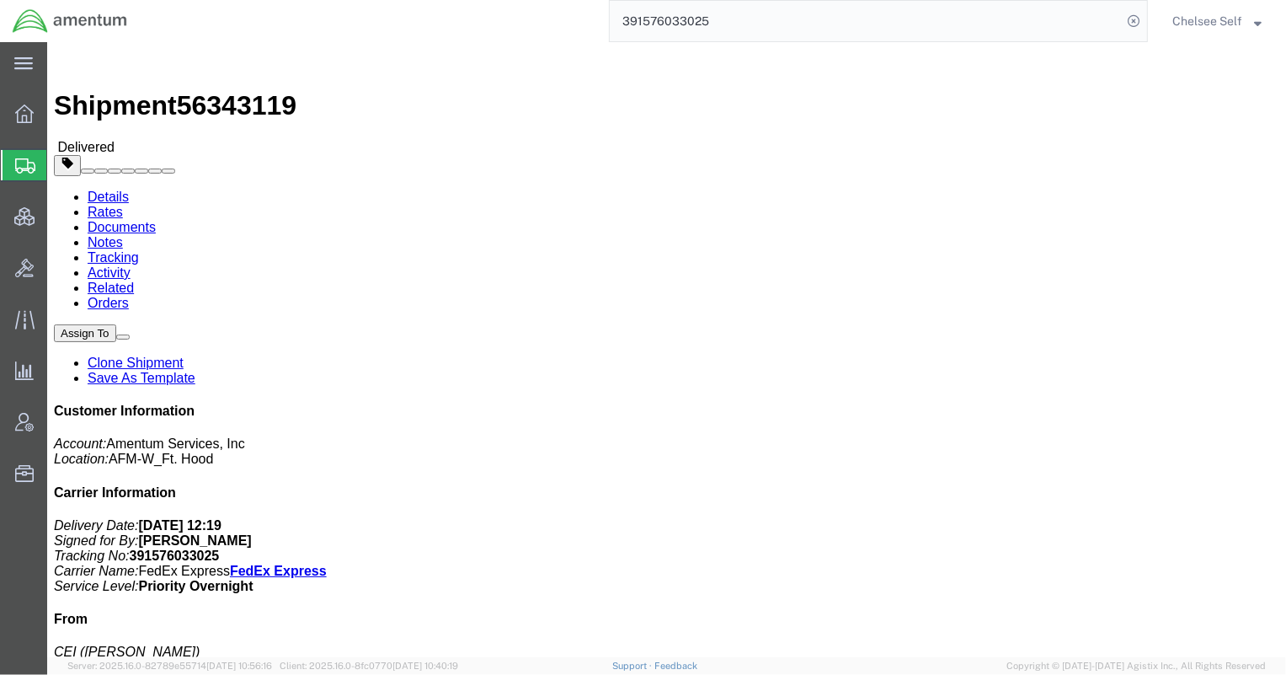
drag, startPoint x: 685, startPoint y: 199, endPoint x: 849, endPoint y: 208, distance: 164.5
click div "References Shipment Id Number: 4999.R.2511.AB.AN.01.CAVA.00 Edit References Sel…"
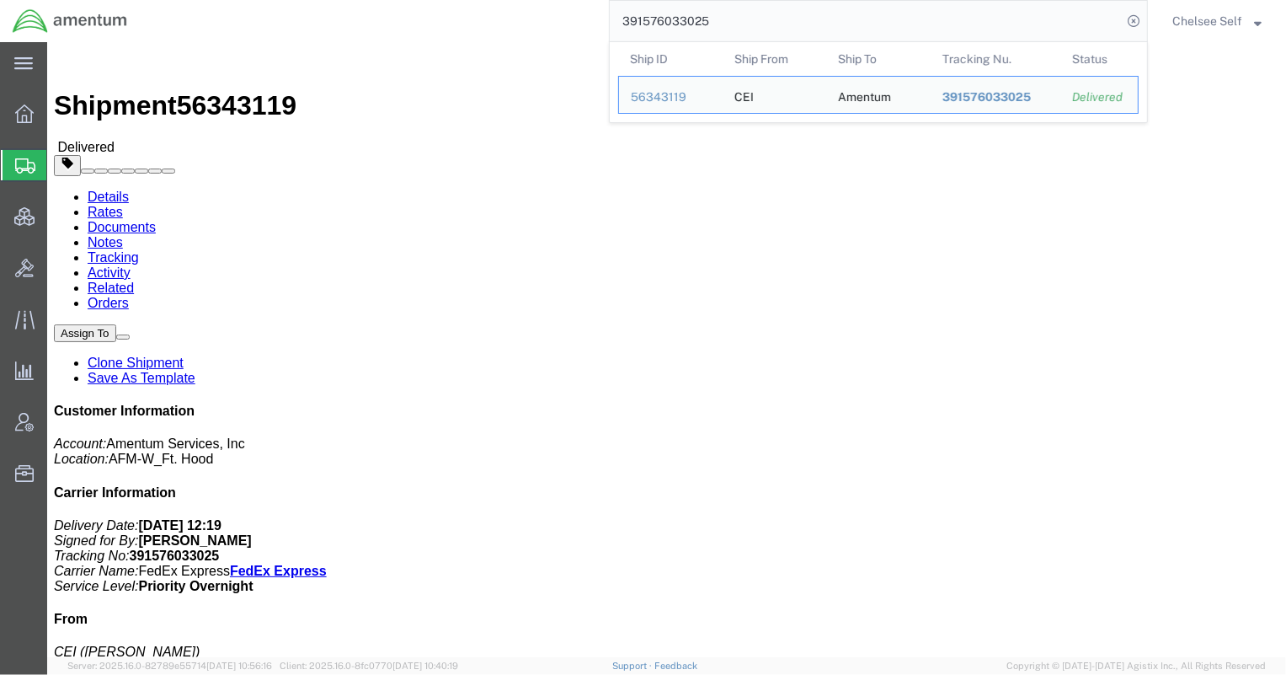
drag, startPoint x: 753, startPoint y: 25, endPoint x: 270, endPoint y: 0, distance: 484.2
click at [270, 0] on div "391576033025 Ship ID Ship From Ship To Tracking Nu. Status Ship ID 56343119 Shi…" at bounding box center [644, 21] width 1008 height 42
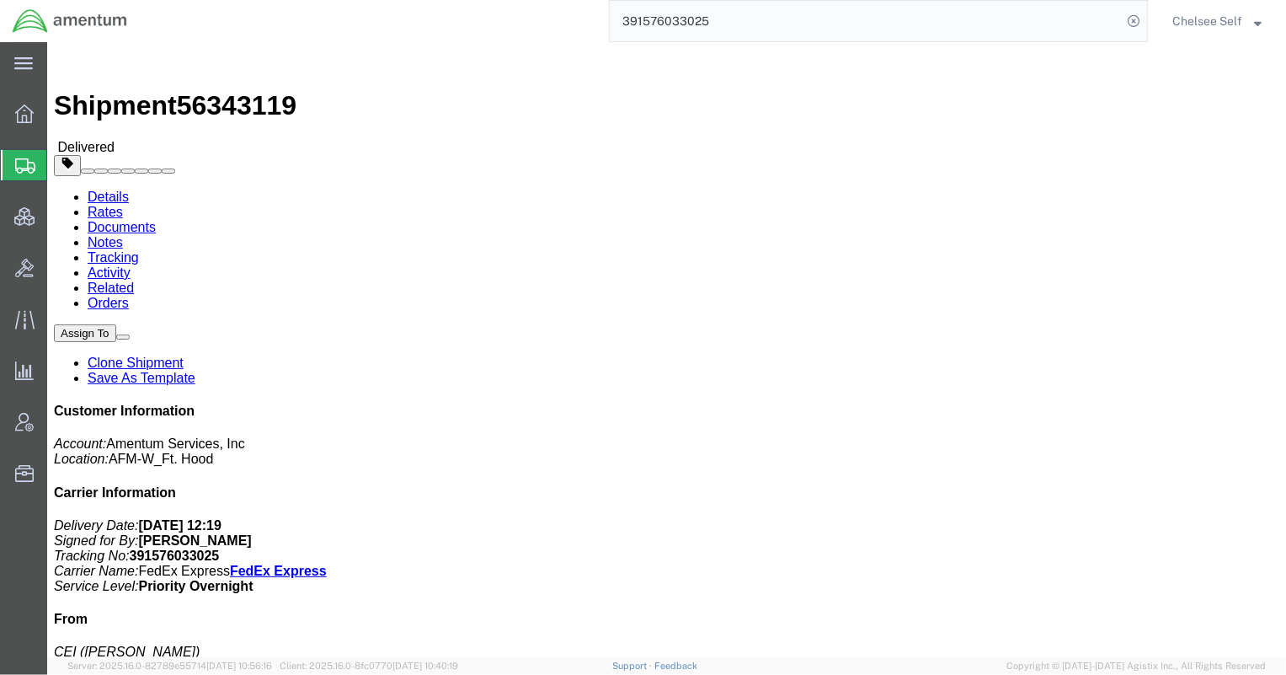
paste input "33033570"
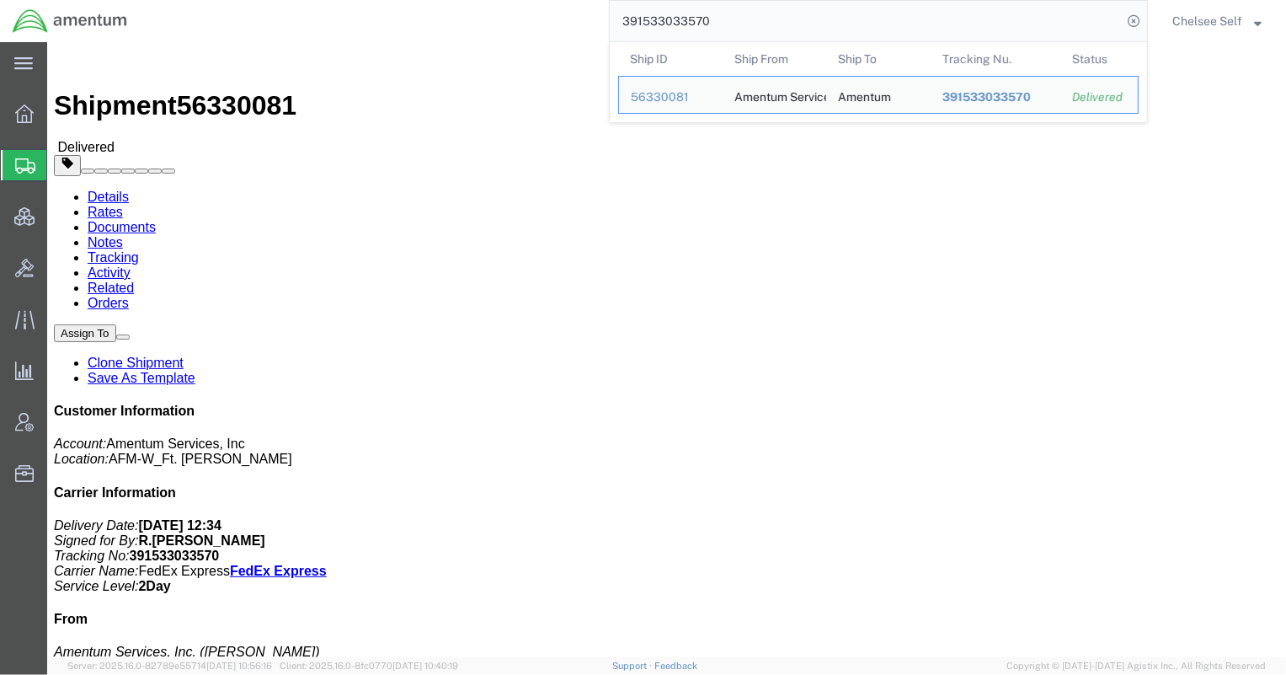
drag, startPoint x: 685, startPoint y: 213, endPoint x: 874, endPoint y: 219, distance: 189.6
click div "References Shipment Id Number: 56330081 Project: 4999.R.2521.BH.BE.0P.FCAR.00 E…"
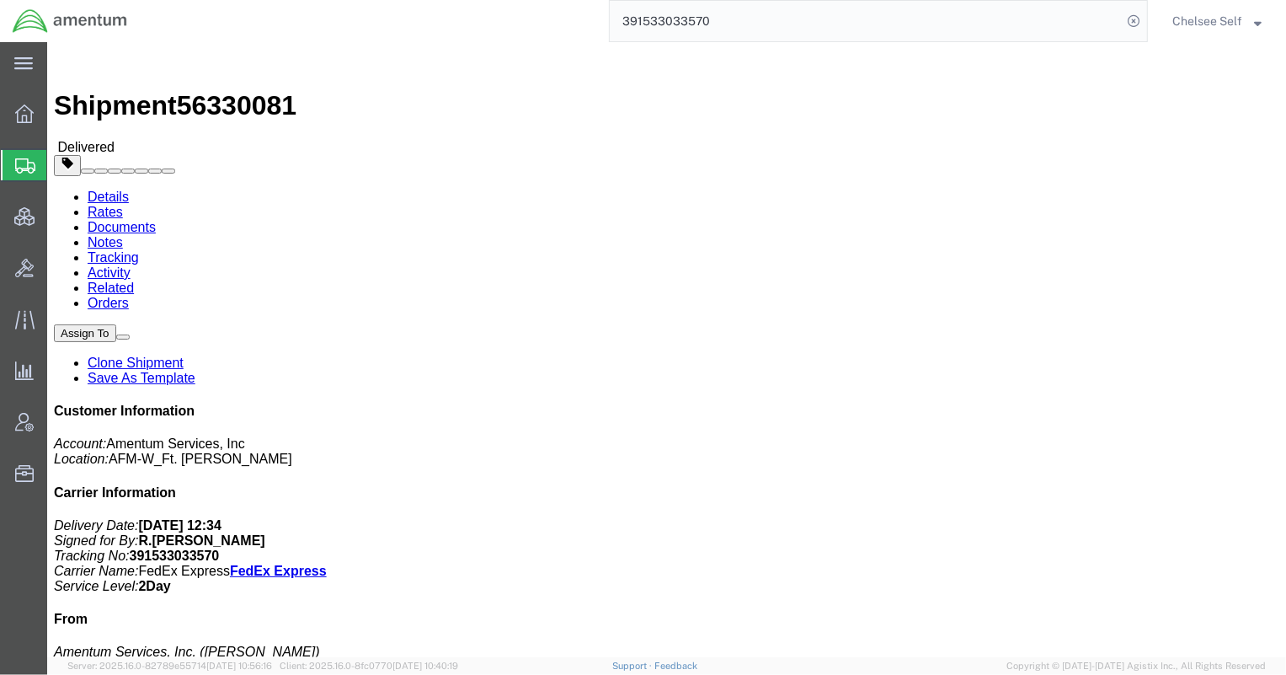
click at [863, 8] on input "391533033570" at bounding box center [866, 21] width 512 height 40
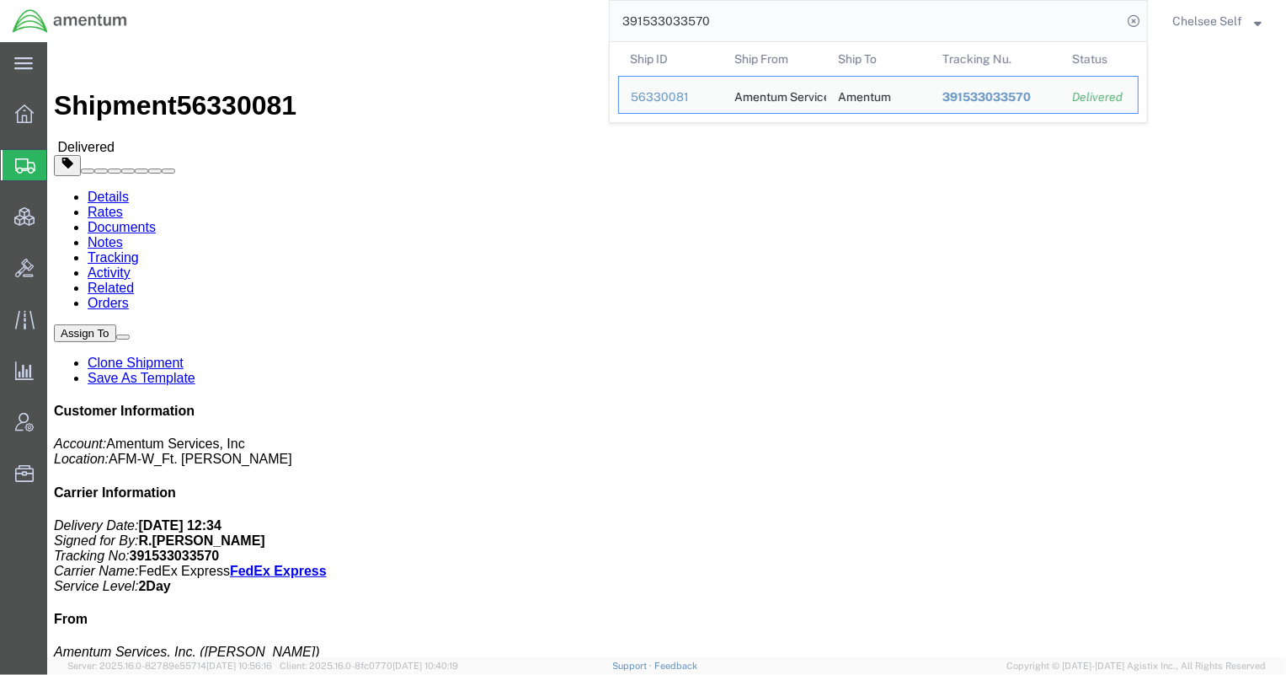
drag, startPoint x: 727, startPoint y: 18, endPoint x: 483, endPoint y: -19, distance: 247.1
click at [483, 0] on html "main_menu Created with Sketch. Collapse Menu Overview Shipments Shipment Manage…" at bounding box center [643, 337] width 1286 height 675
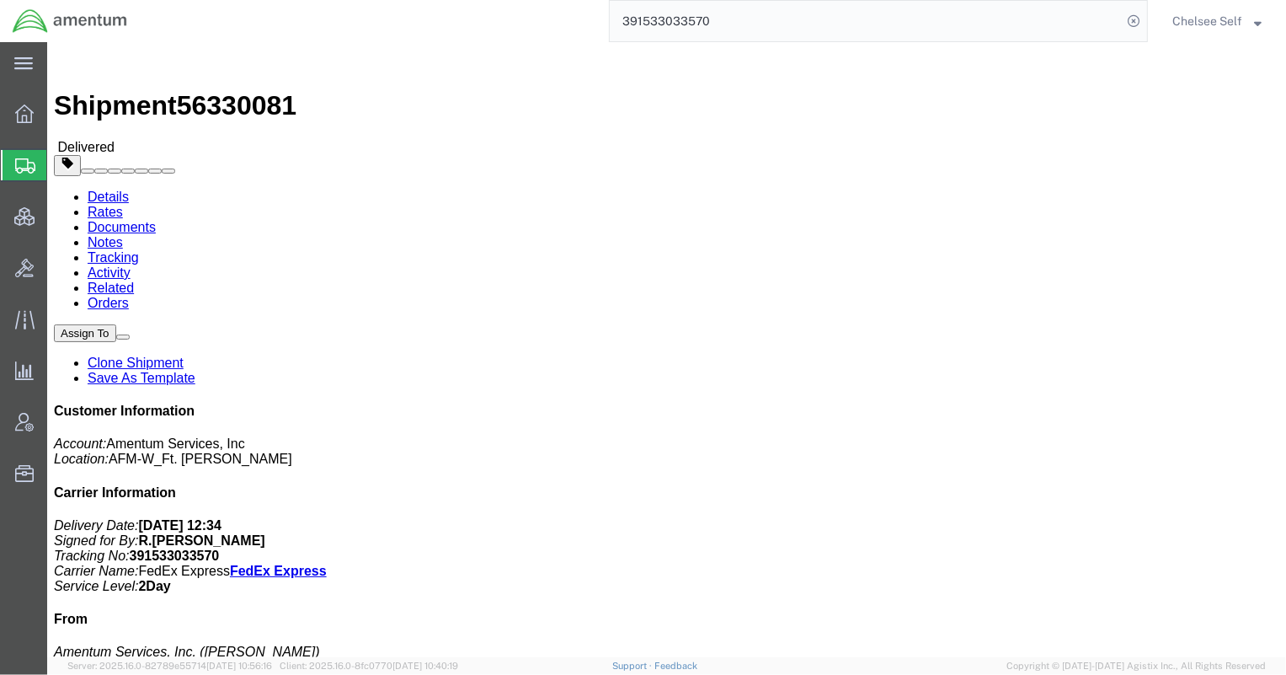
paste input "9025241"
drag, startPoint x: 728, startPoint y: 199, endPoint x: 870, endPoint y: 202, distance: 142.4
click p "Shipment Id Number: 4999.R.2511.AB.AN.01.CAVA.00"
copy b "4999.R.2511.AB.AN.01.CAVA.00"
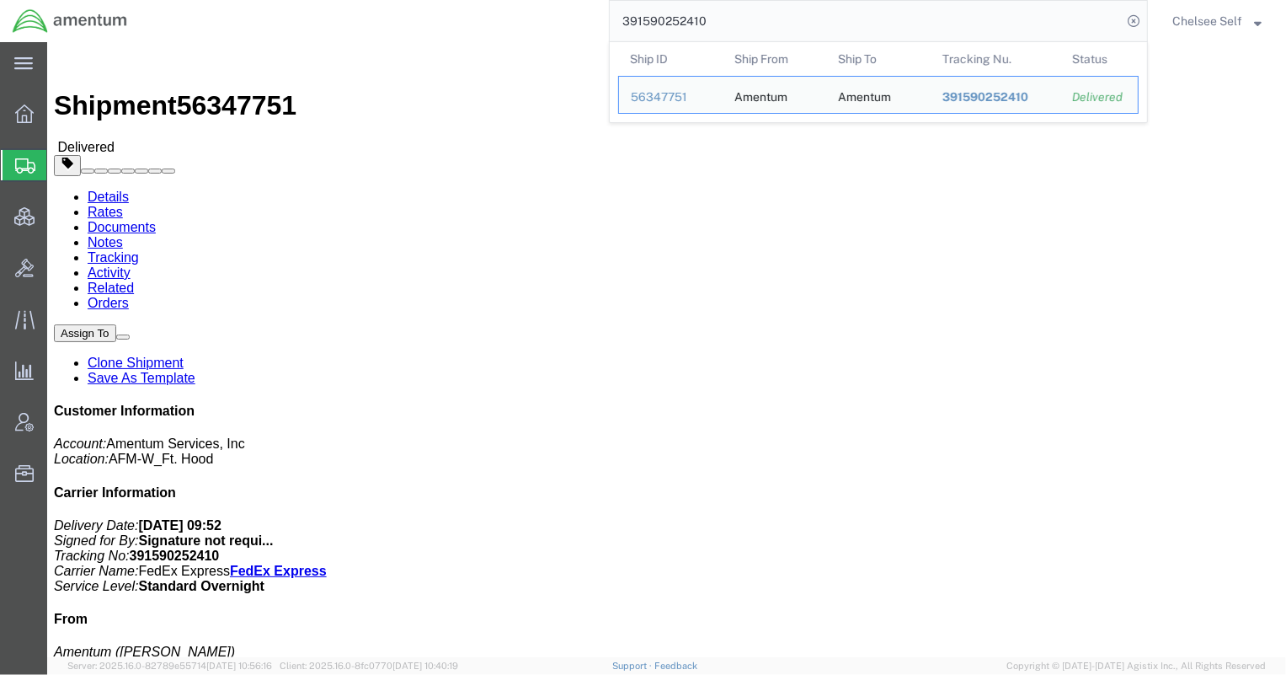
drag, startPoint x: 766, startPoint y: 15, endPoint x: 439, endPoint y: -2, distance: 327.3
click at [439, 0] on html "main_menu Created with Sketch. Collapse Menu Overview Shipments Shipment Manage…" at bounding box center [643, 337] width 1286 height 675
paste input "82177765"
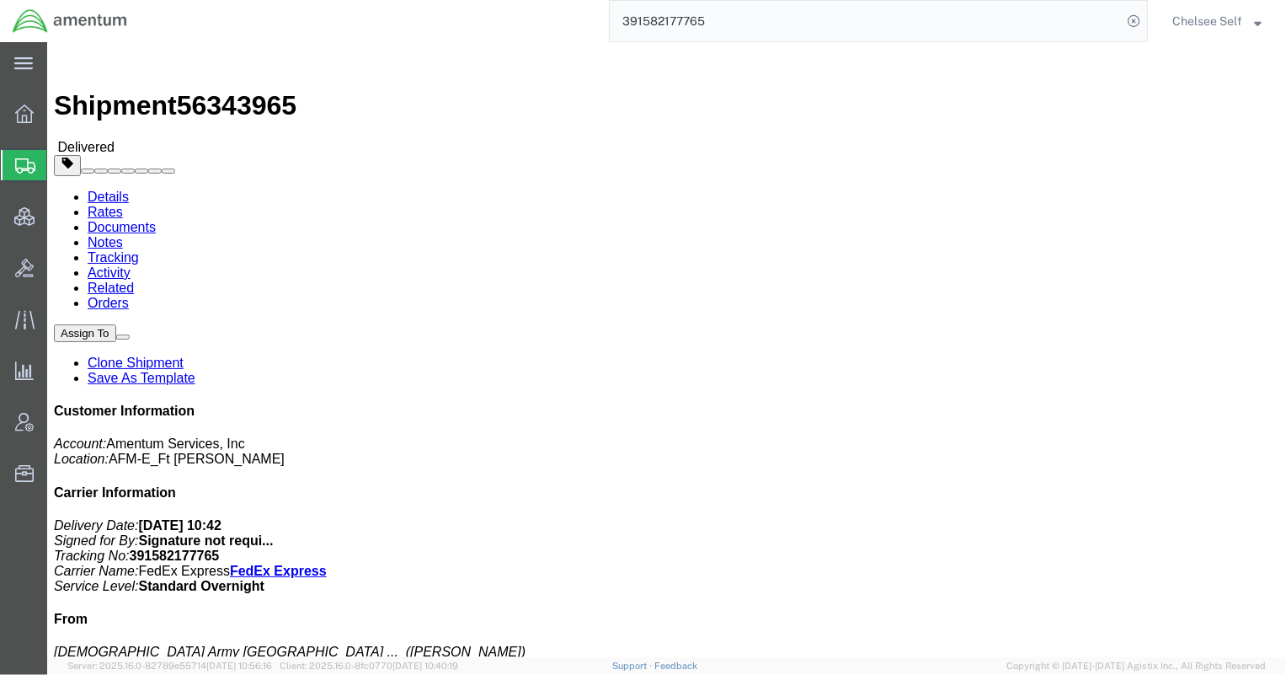
drag, startPoint x: 690, startPoint y: 219, endPoint x: 879, endPoint y: 217, distance: 188.7
click p "Shipment Id Number: 1521BG.002 Purchase Order: 4998.R.1521.BG.BE.0O.ABPG.00 Pro…"
copy b "4998.R.1521.BG.BE.0O.ABPG.00"
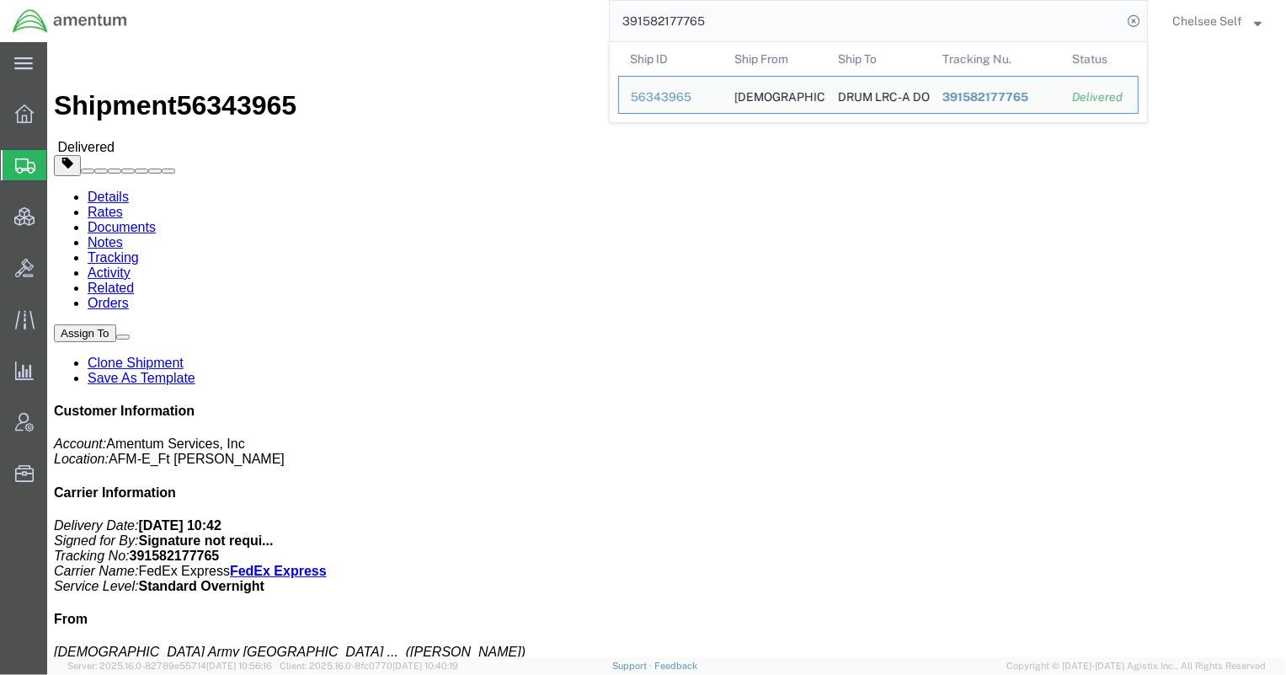
drag, startPoint x: 757, startPoint y: 25, endPoint x: 353, endPoint y: 33, distance: 404.5
click at [356, 33] on div "391582177765 Ship ID Ship From Ship To Tracking Nu. Status Ship ID 56343965 Shi…" at bounding box center [644, 21] width 1008 height 42
paste input "49345273"
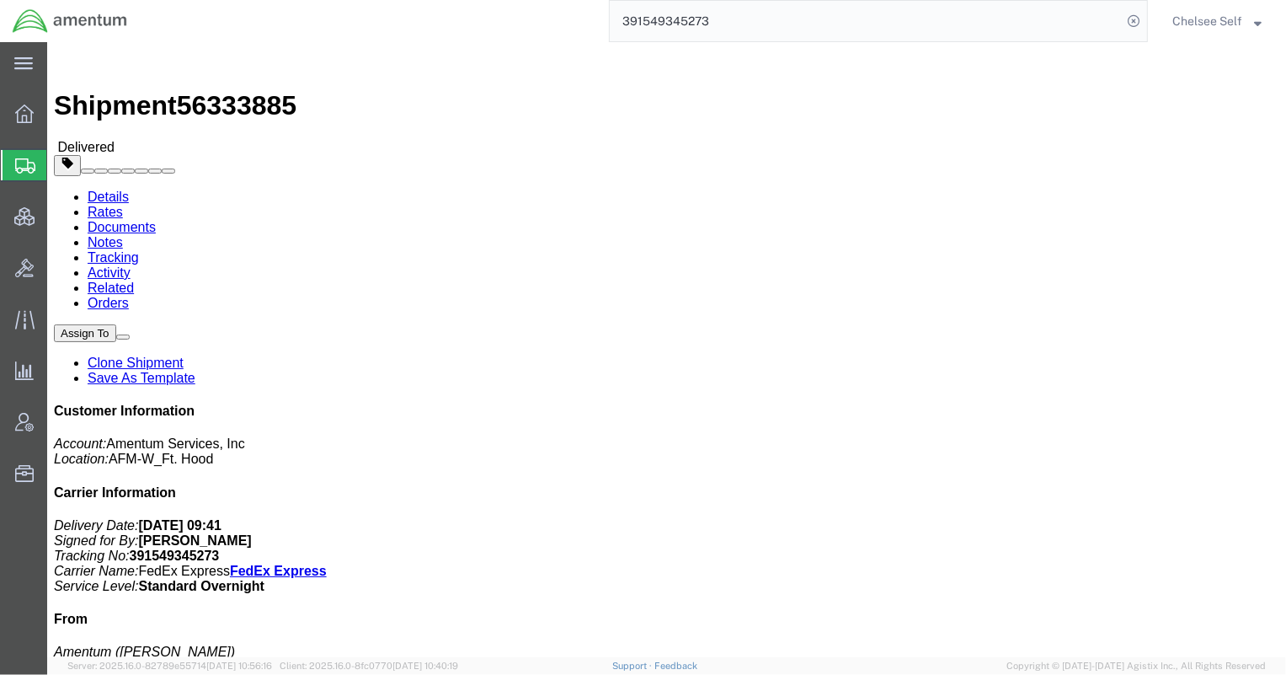
drag, startPoint x: 687, startPoint y: 197, endPoint x: 888, endPoint y: 201, distance: 200.6
click div "References Shipment Id Number: 4999.R.2511.AB.AN.01.CAVA.00 Edit References Sel…"
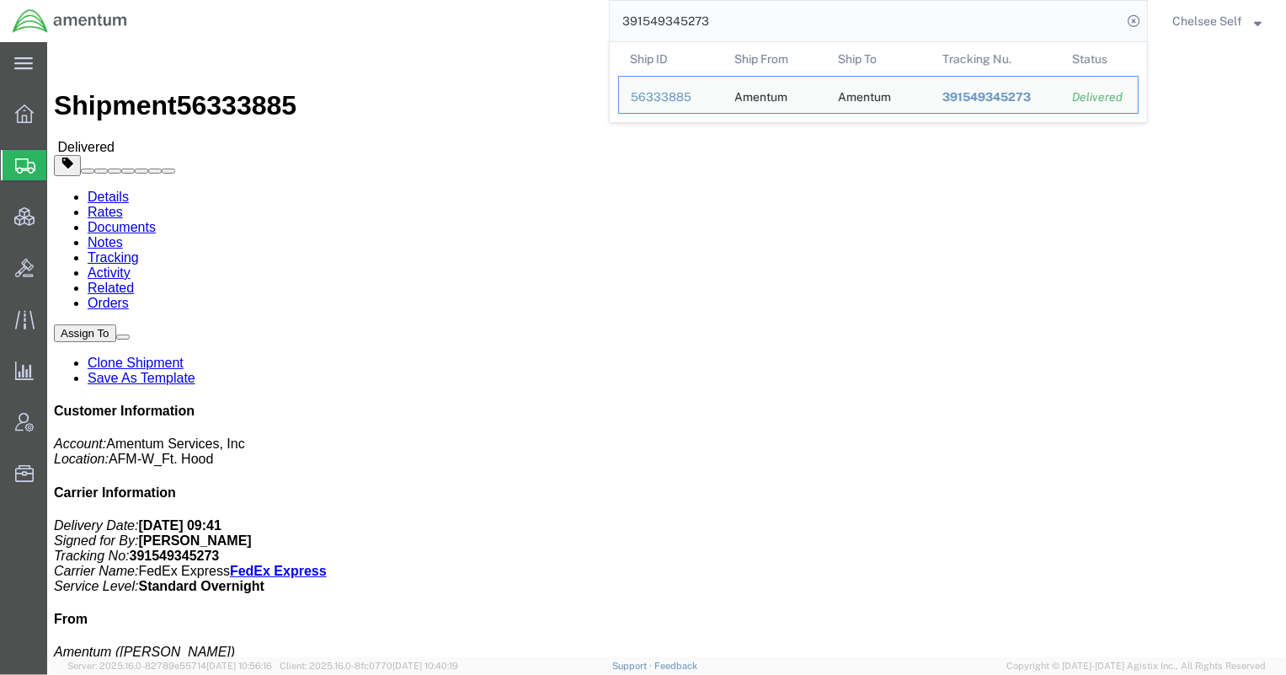
drag, startPoint x: 753, startPoint y: 20, endPoint x: 291, endPoint y: 20, distance: 461.7
click at [291, 20] on div "391549345273 Ship ID Ship From Ship To Tracking Nu. Status Ship ID 56333885 Shi…" at bounding box center [644, 21] width 1008 height 42
paste input "131248737"
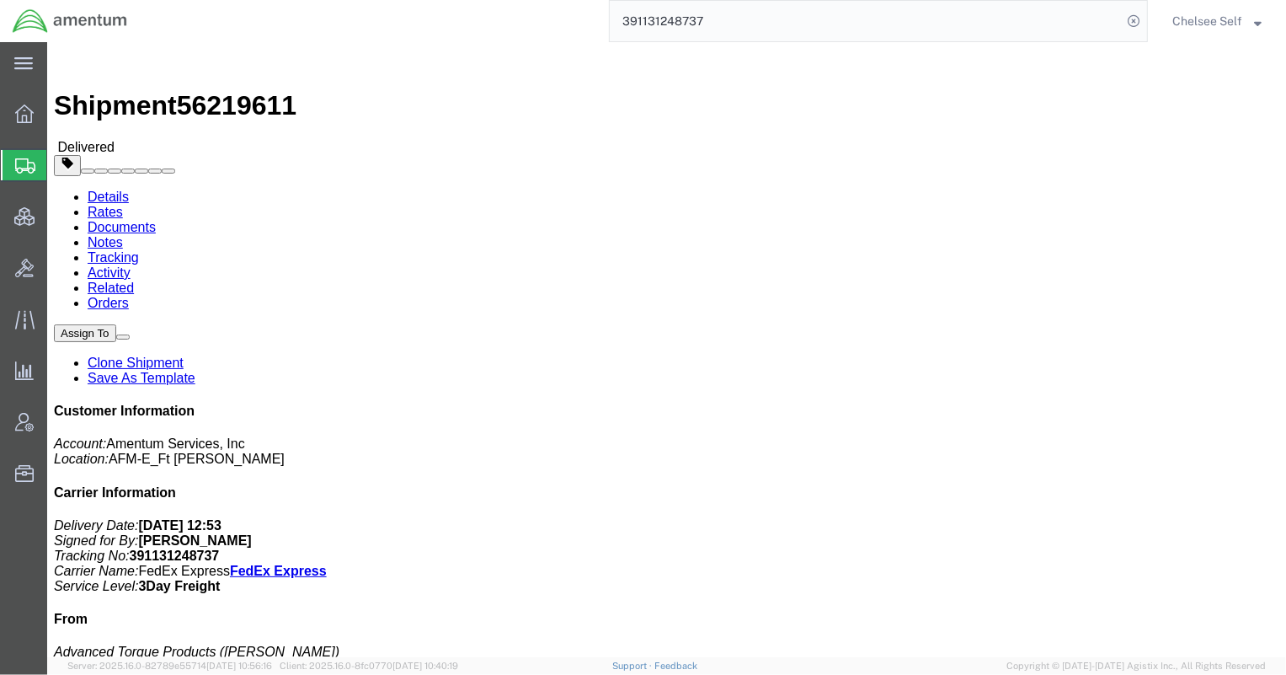
drag, startPoint x: 696, startPoint y: 217, endPoint x: 878, endPoint y: 218, distance: 182.0
click div "References Shipment Id Number: 56219611 Project Number: 4998.R.1511.AB.AX.00.FC…"
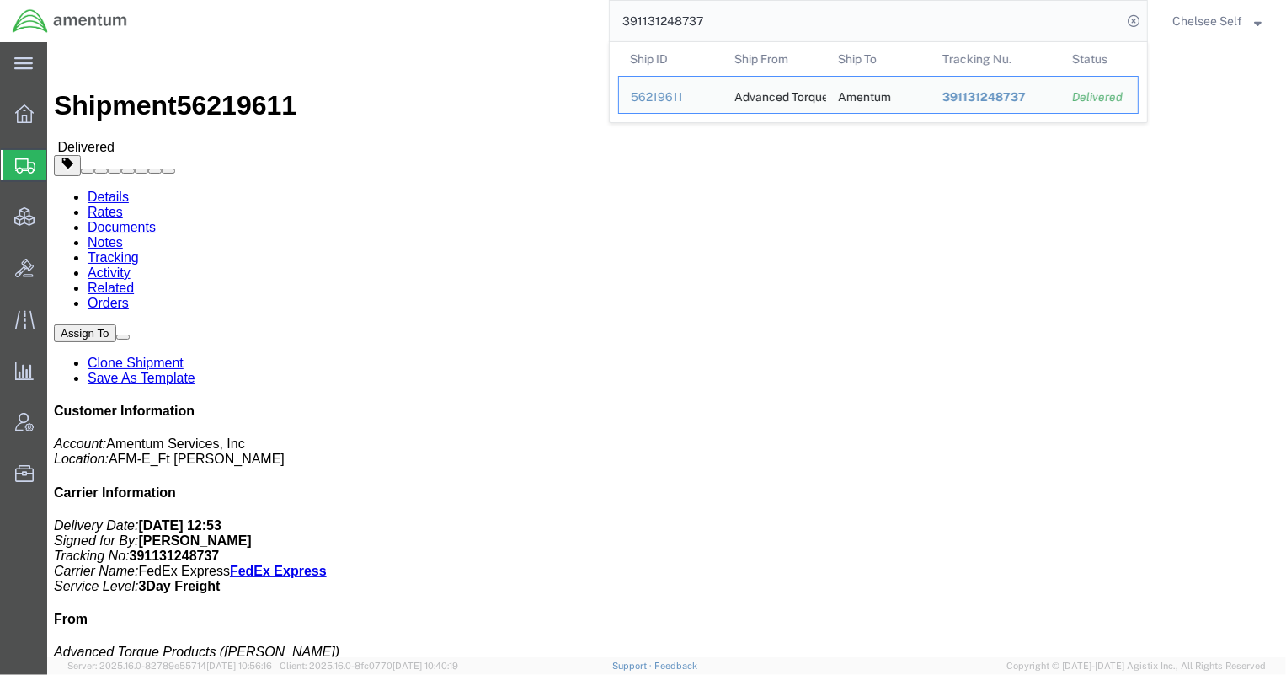
drag, startPoint x: 764, startPoint y: 23, endPoint x: 463, endPoint y: 8, distance: 301.1
click at [462, 19] on div "391131248737 Ship ID Ship From Ship To Tracking Nu. Status Ship ID 56219611 Shi…" at bounding box center [644, 21] width 1008 height 42
paste input "587923335"
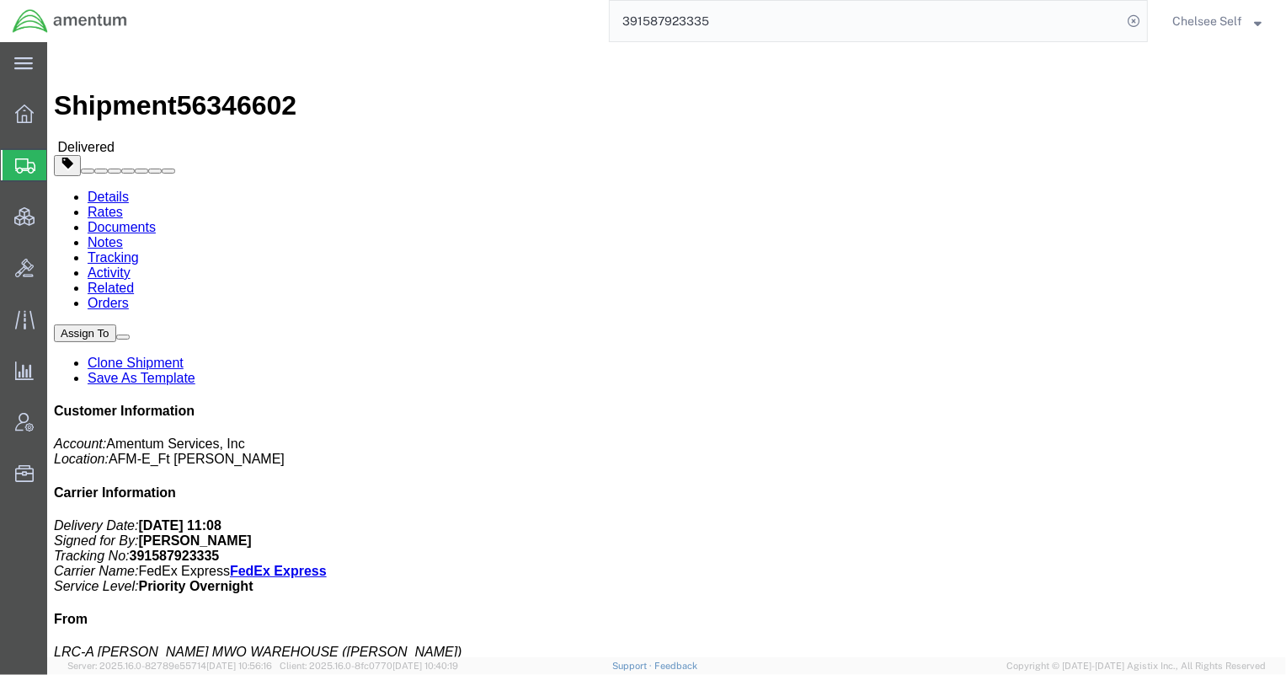
drag, startPoint x: 686, startPoint y: 217, endPoint x: 890, endPoint y: 221, distance: 204.8
click div "References Shipment Id Number: 56346602 Project Number: 4998.R.1521.EV.EX.3C.FC…"
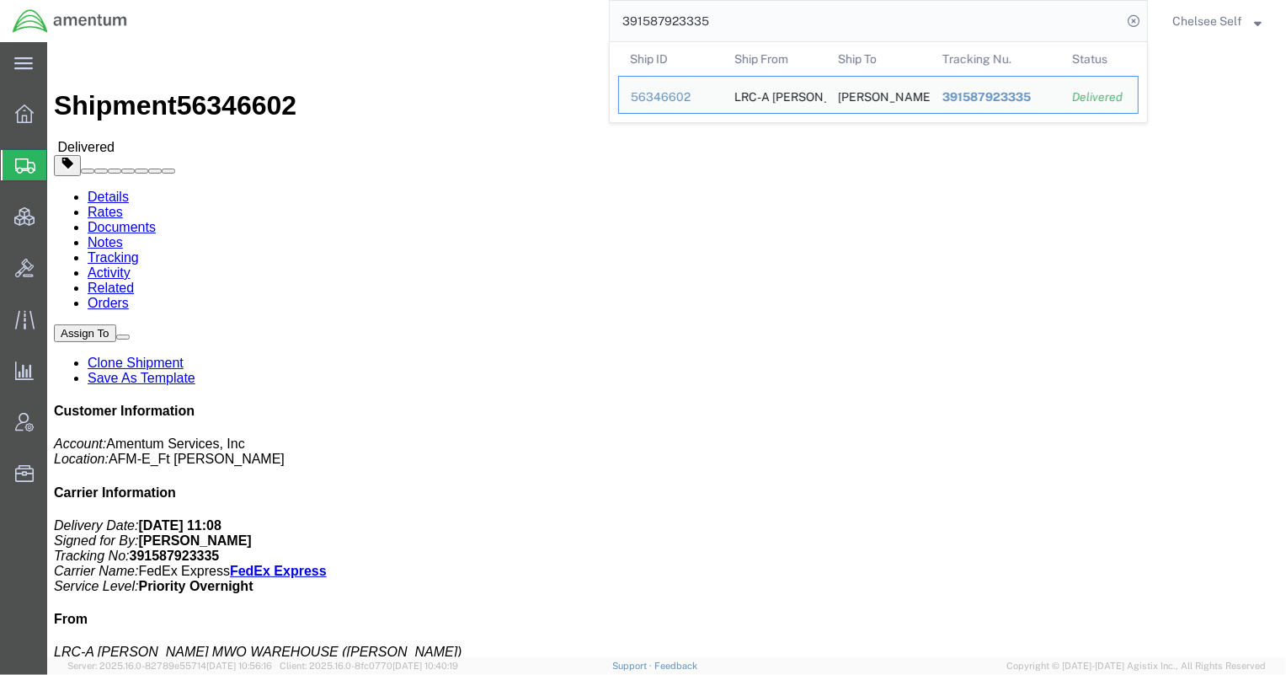
paste input "37174649"
drag, startPoint x: 741, startPoint y: 24, endPoint x: 356, endPoint y: 14, distance: 386.0
click at [356, 14] on div "391587923335 Ship ID Ship From Ship To Tracking Nu. Status Ship ID 56346602 Shi…" at bounding box center [644, 21] width 1008 height 42
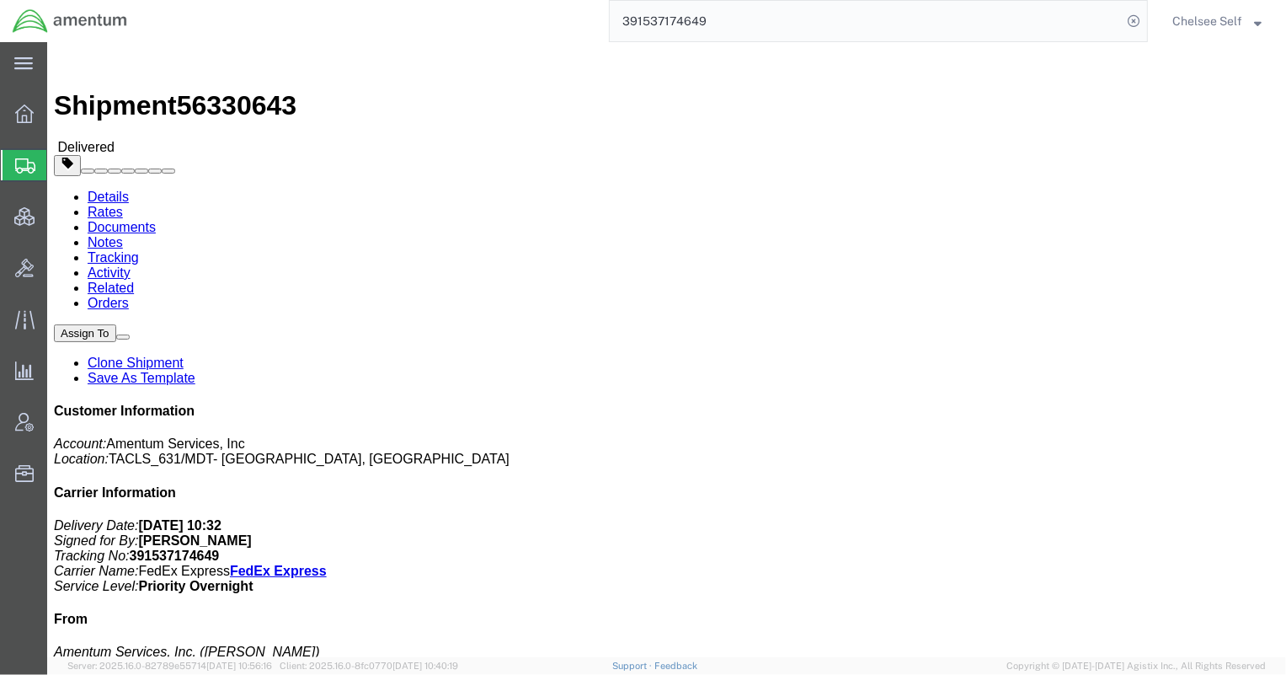
drag, startPoint x: 697, startPoint y: 199, endPoint x: 874, endPoint y: 195, distance: 177.8
click div "References Shipment Id Number: 4857.1.2103.00.00.00.000.FRE Pickup Request: 318…"
copy b "4857.1.2103.00.00.00.000.FRE"
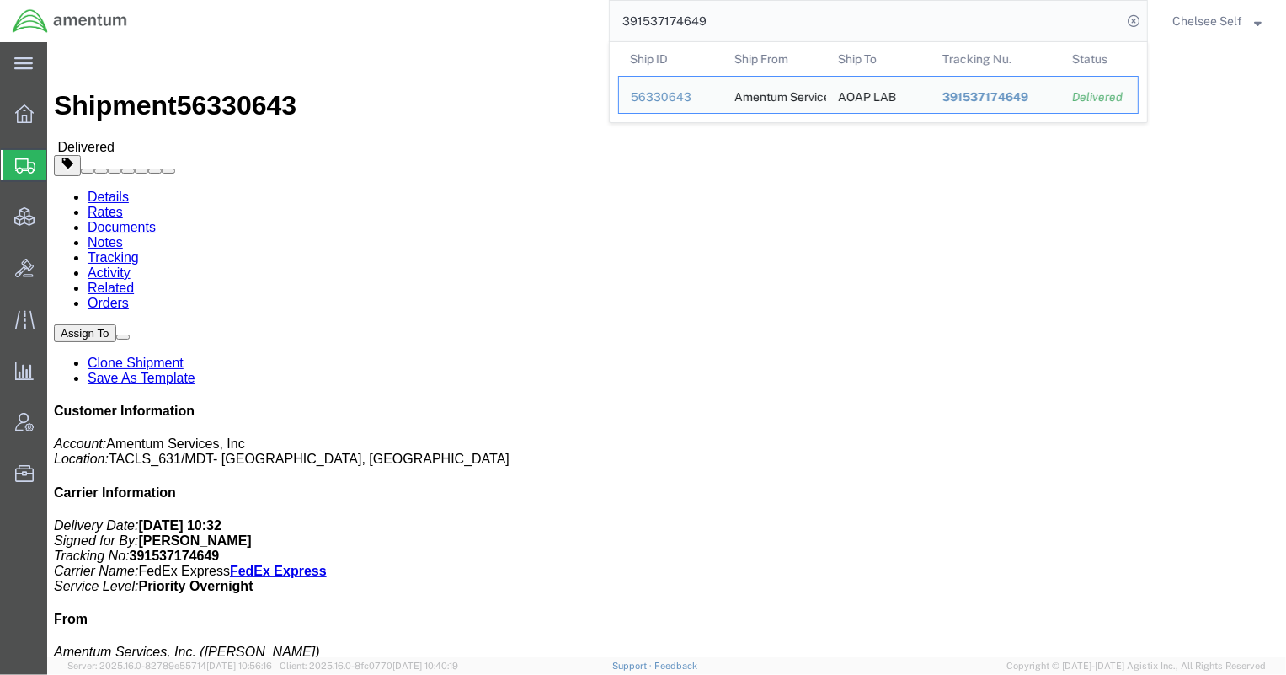
drag, startPoint x: 745, startPoint y: 16, endPoint x: 382, endPoint y: 8, distance: 362.4
click at [382, 8] on div "391537174649 Ship ID Ship From Ship To Tracking Nu. Status Ship ID 56330643 Shi…" at bounding box center [644, 21] width 1008 height 42
paste input "667022975"
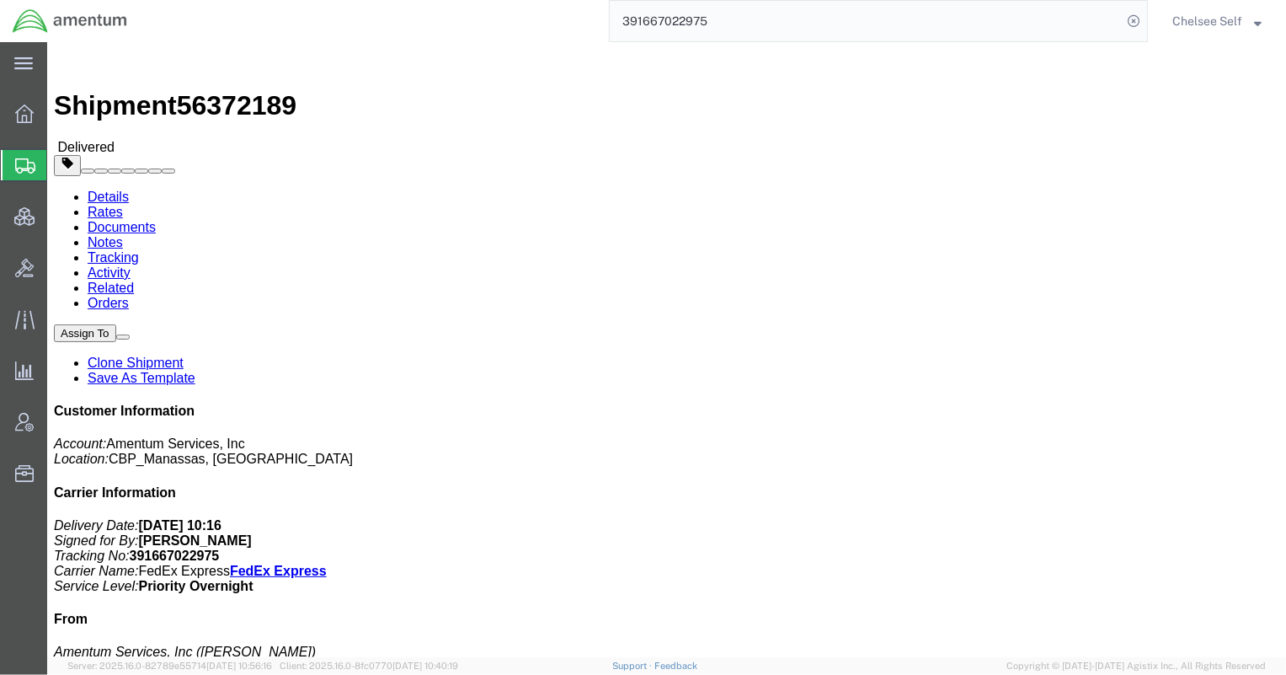
drag, startPoint x: 686, startPoint y: 233, endPoint x: 866, endPoint y: 236, distance: 180.3
click div "References Shipment Id Number: SAMPLE BOTTLES Project Number: 6118.03.03.2219.0…"
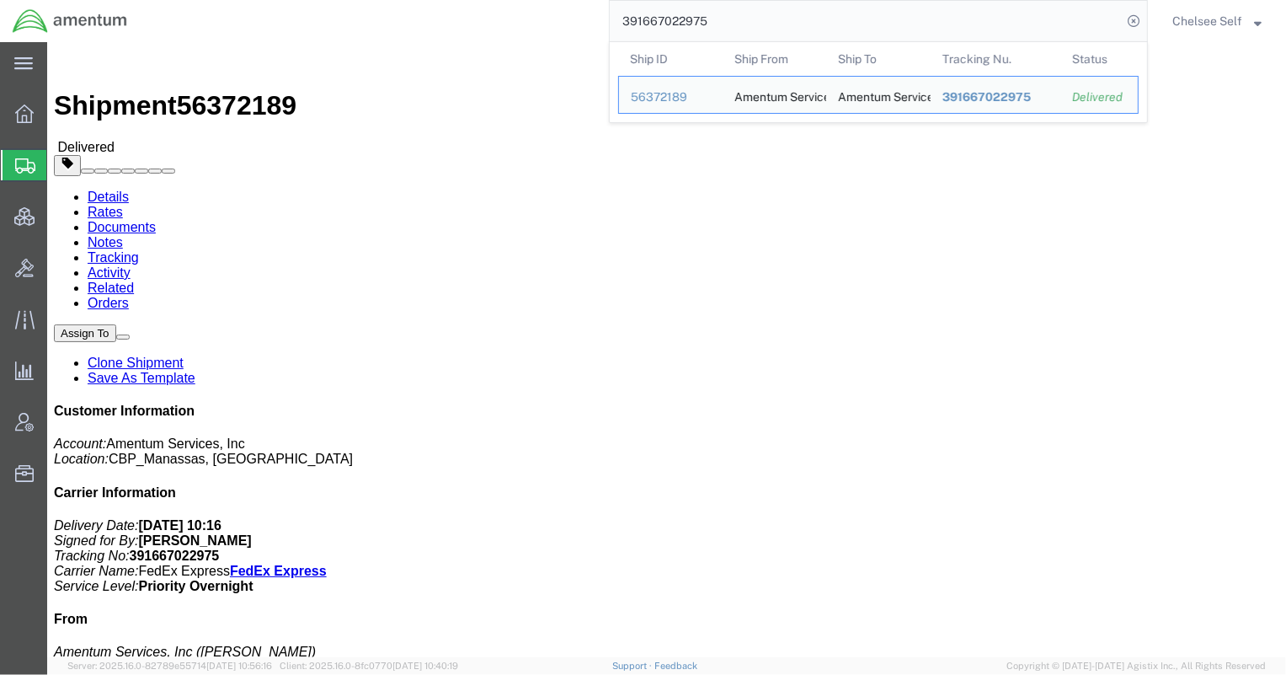
drag, startPoint x: 741, startPoint y: 14, endPoint x: 277, endPoint y: 17, distance: 463.4
click at [306, 13] on div "391667022975 Ship ID Ship From Ship To Tracking Nu. Status Ship ID 56372189 Shi…" at bounding box center [644, 21] width 1008 height 42
paste input "32202621"
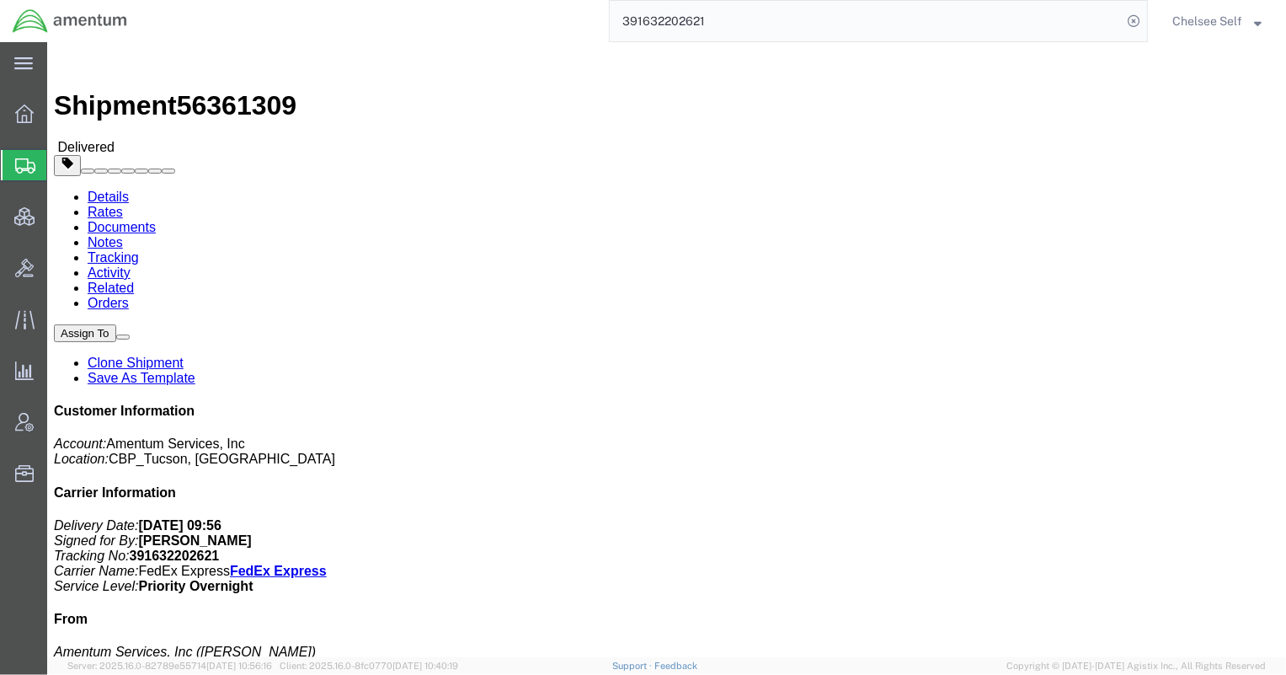
drag, startPoint x: 696, startPoint y: 236, endPoint x: 867, endPoint y: 240, distance: 171.1
click div "References Shipment Id Number: USAGE 321218 Project Number: 6118.03.03.2219.000…"
copy b "6118.03.03.2219.000.WTU.0000"
drag, startPoint x: 635, startPoint y: 19, endPoint x: 440, endPoint y: 17, distance: 195.5
click at [440, 17] on div "391632202621" at bounding box center [644, 21] width 1008 height 42
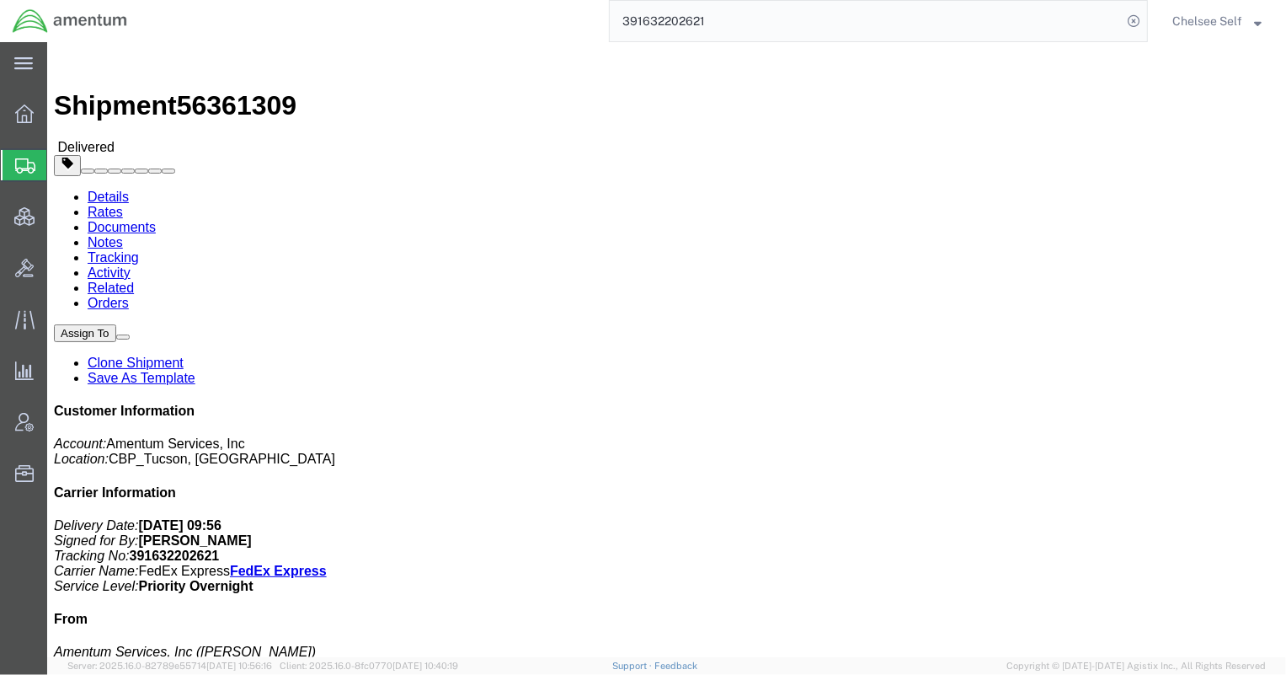
paste input "3557265"
drag, startPoint x: 689, startPoint y: 217, endPoint x: 860, endPoint y: 217, distance: 171.0
click p "Shipment Id Number: 56361583 Project Number: 6118.03.03.2219.000.EMI.0000 Depar…"
copy b "6118.03.03.2219.000.EMI.0000"
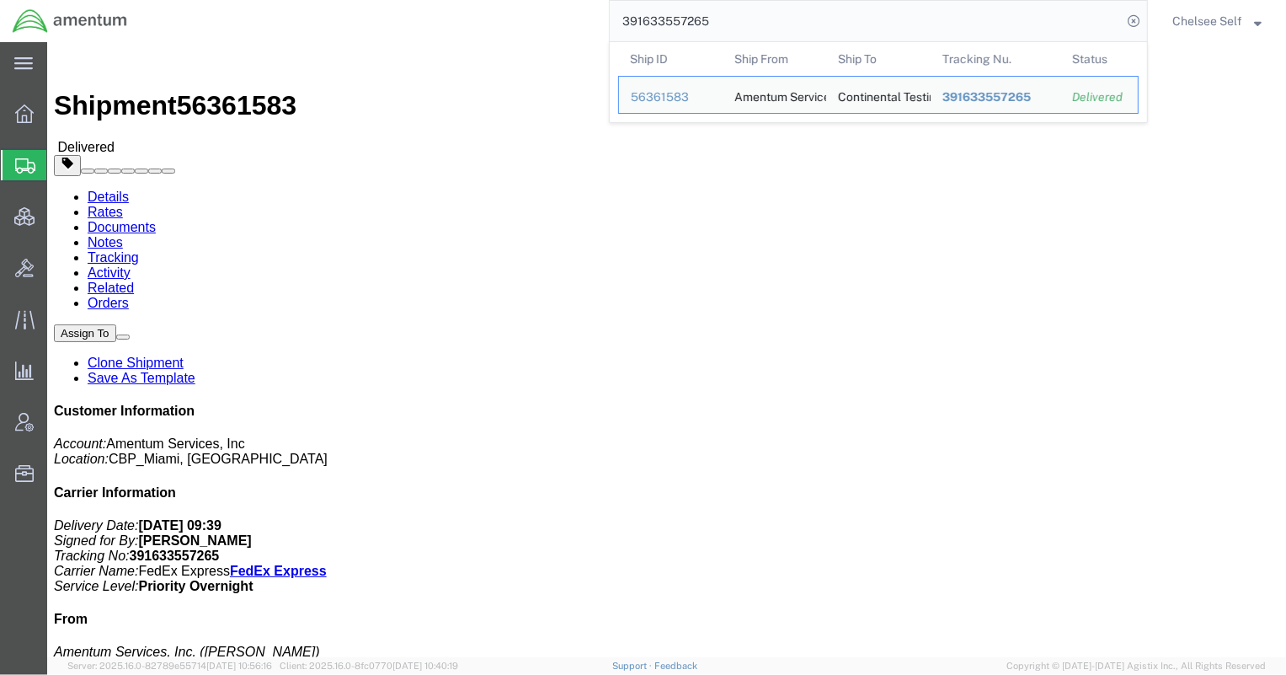
drag, startPoint x: 741, startPoint y: 18, endPoint x: 471, endPoint y: 24, distance: 269.7
click at [471, 24] on div "391633557265 Ship ID Ship From Ship To Tracking Nu. Status Ship ID 56361583 Shi…" at bounding box center [644, 21] width 1008 height 42
paste input "53211207"
drag, startPoint x: 682, startPoint y: 13, endPoint x: 379, endPoint y: 40, distance: 304.4
click at [386, 35] on div "391532112075 Ship ID Ship From Ship To Tracking Nu. Status Ship ID 56330045 Shi…" at bounding box center [644, 21] width 1008 height 42
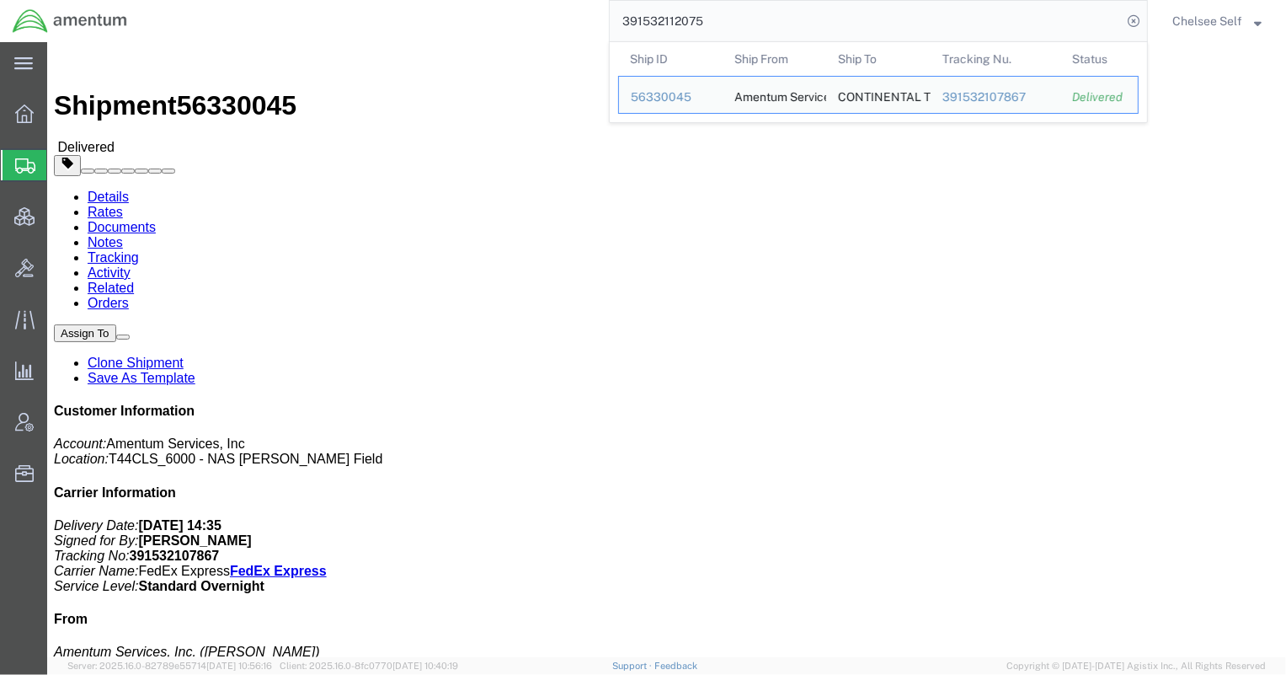
paste input "454460767533"
drag, startPoint x: 739, startPoint y: 18, endPoint x: 355, endPoint y: 24, distance: 384.2
click at [355, 24] on div "454460767533 Ship ID Ship From Ship To Tracking Nu. Status Ship ID 56387236 Shi…" at bounding box center [644, 21] width 1008 height 42
paste input "391638269300"
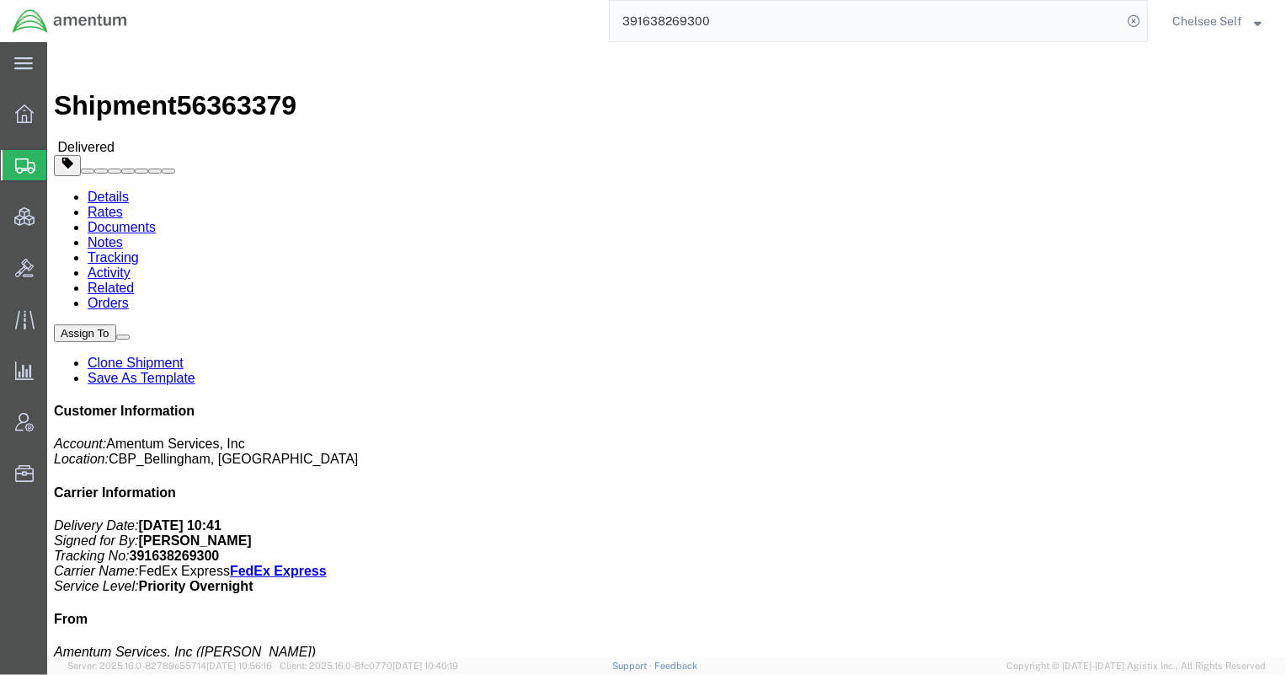
drag, startPoint x: 689, startPoint y: 192, endPoint x: 878, endPoint y: 196, distance: 188.8
click p "Shipment Id Number: 6118.03.03.2219.000.WBE.0000 Customer Ref: 321299 Departmen…"
copy b "6118.03.03.2219.000.WBE.0000"
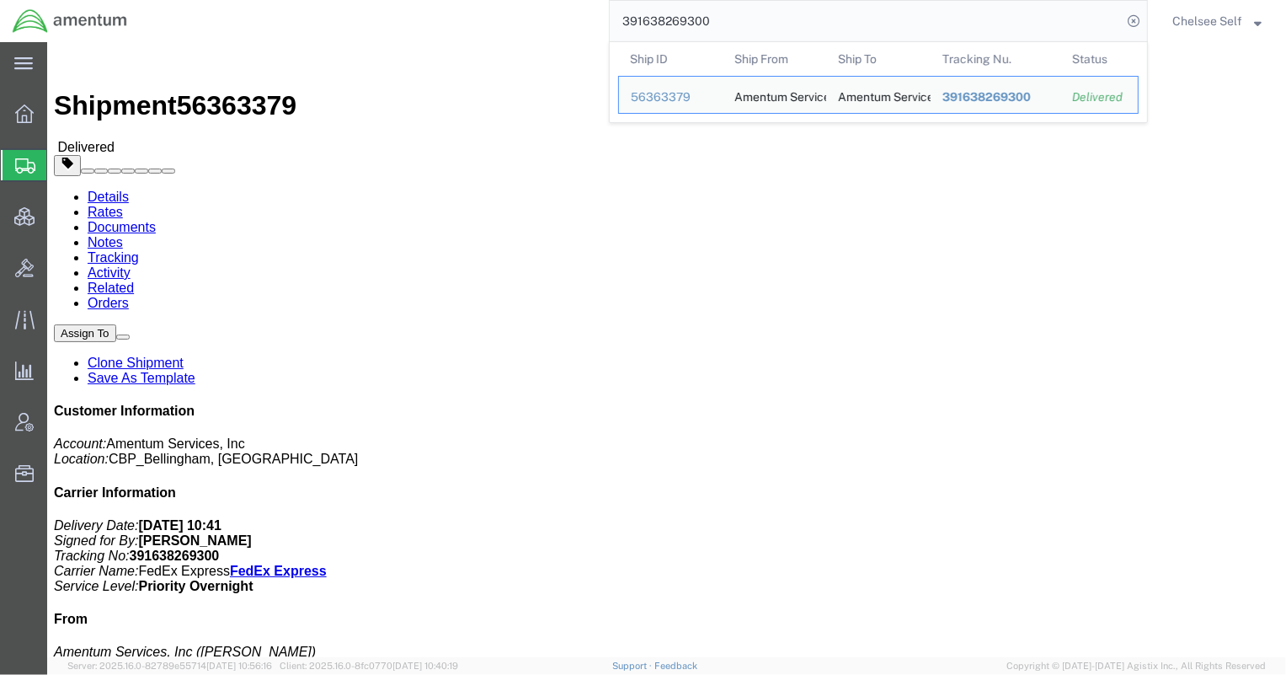
drag, startPoint x: 821, startPoint y: 29, endPoint x: 302, endPoint y: 10, distance: 519.3
click at [302, 10] on div "391638269300 Ship ID Ship From Ship To Tracking Nu. Status Ship ID 56363379 Shi…" at bounding box center [644, 21] width 1008 height 42
paste input "756557784"
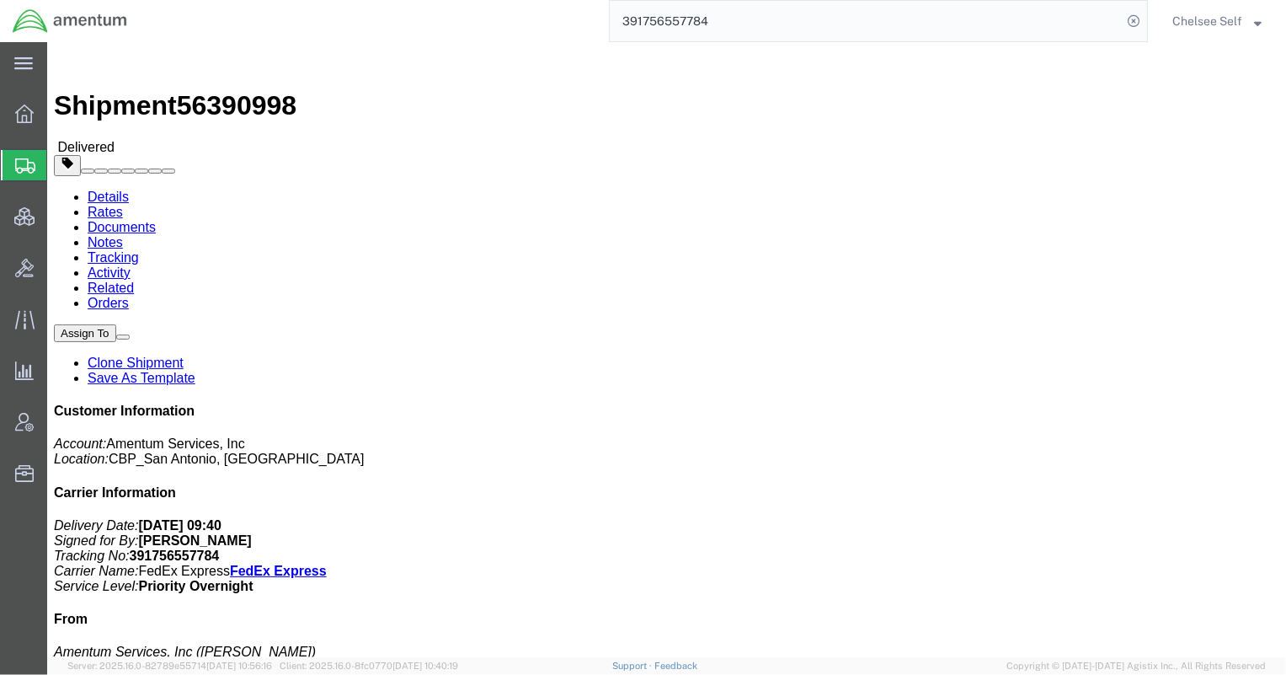
drag, startPoint x: 688, startPoint y: 234, endPoint x: 868, endPoint y: 236, distance: 179.5
click p "Shipment Id Number: CBP0042423/CBP0042438 Project Number: 6118.03.03.2219.000.W…"
copy b "6118.03.03.2219.000.WST.0000"
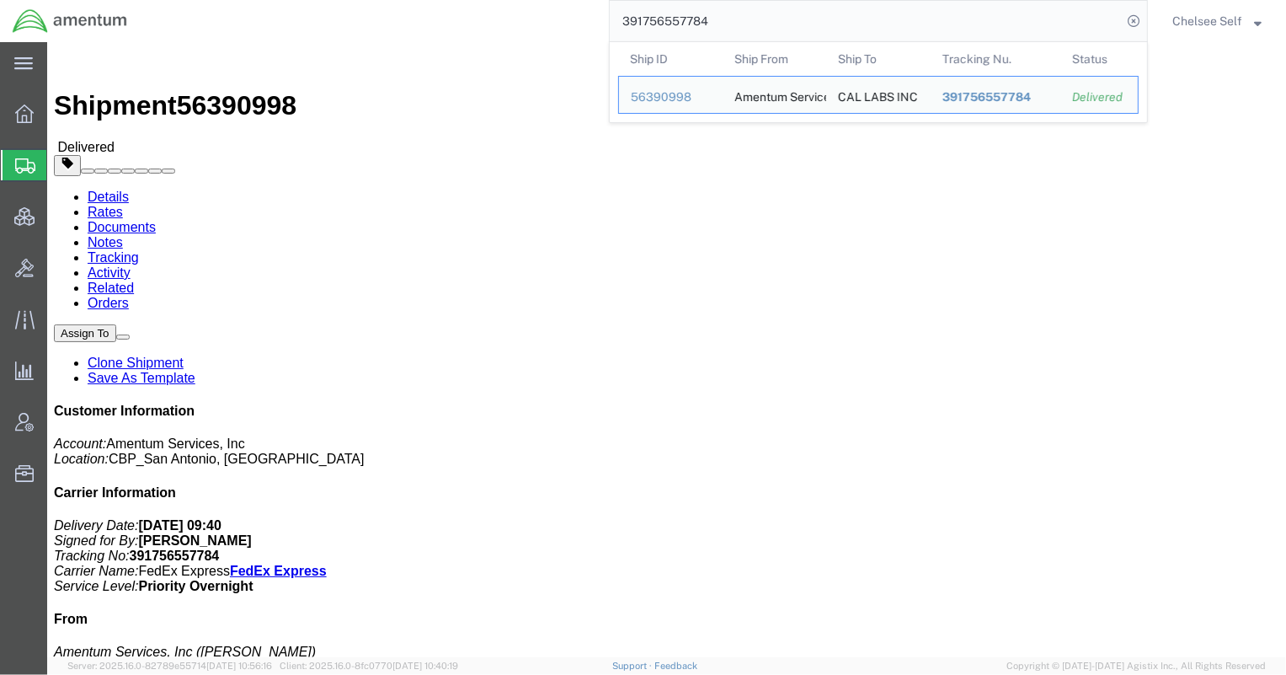
drag, startPoint x: 725, startPoint y: 24, endPoint x: 443, endPoint y: 13, distance: 281.6
click at [443, 13] on div "391756557784 Ship ID Ship From Ship To Tracking Nu. Status Ship ID 56390998 Shi…" at bounding box center [644, 21] width 1008 height 42
paste input "4579776"
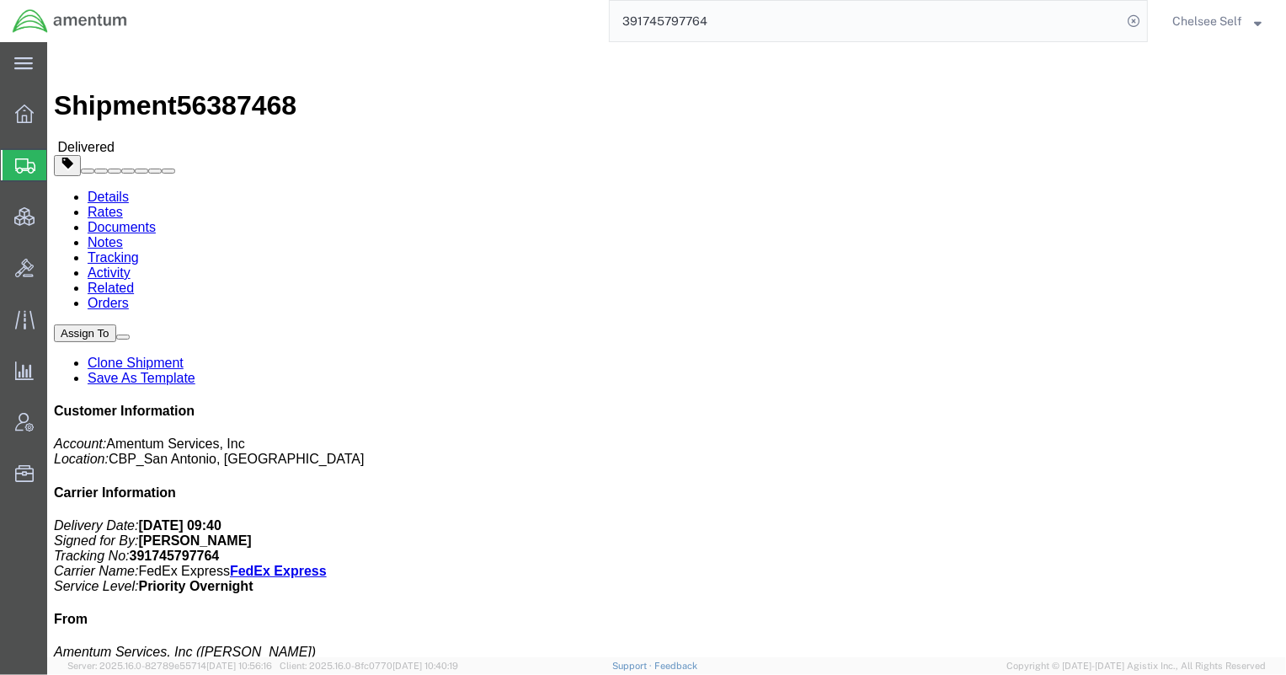
drag, startPoint x: 688, startPoint y: 216, endPoint x: 872, endPoint y: 215, distance: 183.7
click p "Shipment Id Number: CBP0042616 Project Number: 6118.03.03.2219.000.WST.0000 Dep…"
copy b "6118.03.03.2219.000.WST.0000"
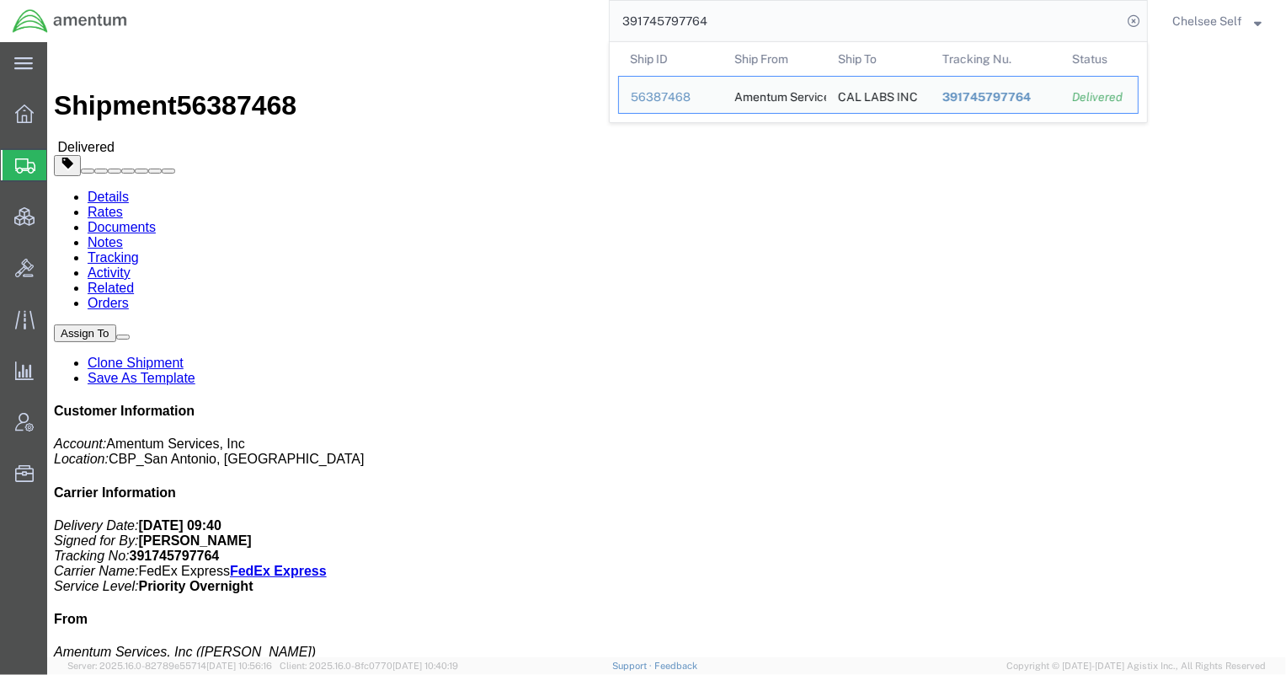
drag, startPoint x: 777, startPoint y: 19, endPoint x: 370, endPoint y: 3, distance: 407.2
click at [370, 3] on div "391745797764 Ship ID Ship From Ship To Tracking Nu. Status Ship ID 56387468 Shi…" at bounding box center [644, 21] width 1008 height 42
paste input "2832482"
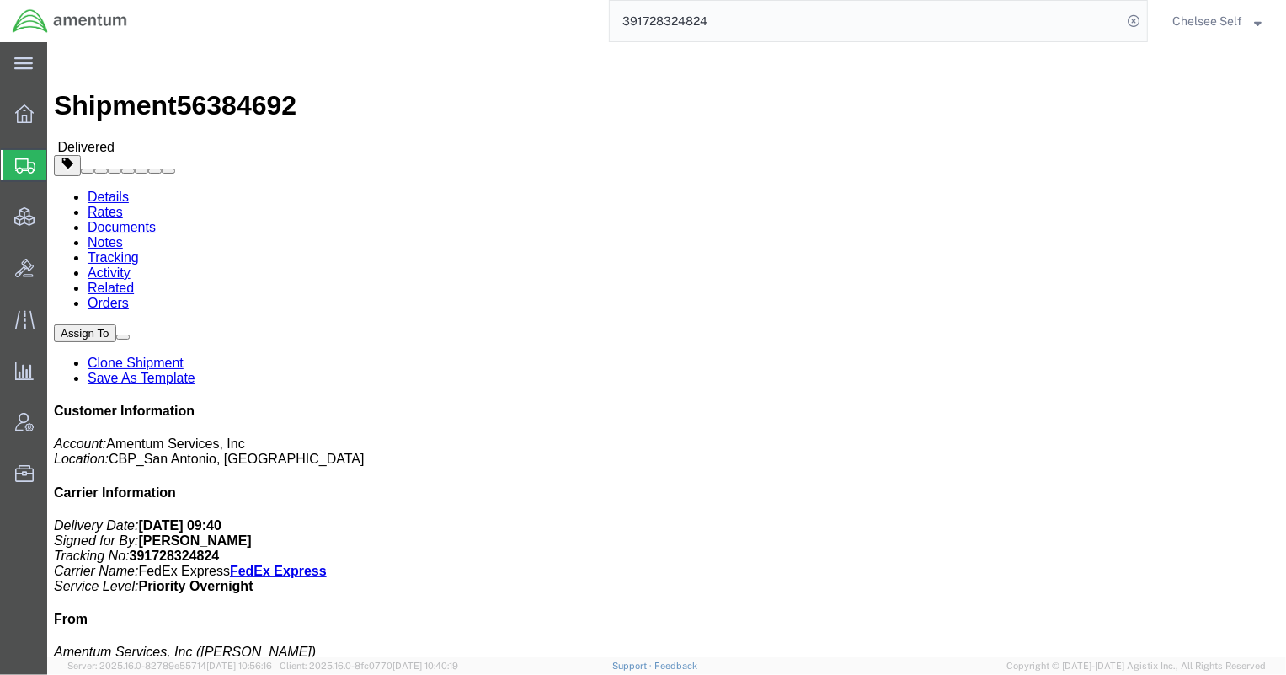
drag, startPoint x: 688, startPoint y: 212, endPoint x: 882, endPoint y: 214, distance: 193.8
click p "Shipment Id Number: CBP0042620 Project Number: 6118.03.03.2219.000.WST.0000 Dep…"
copy b "6118.03.03.2219.000.WST.0000"
drag, startPoint x: 793, startPoint y: 18, endPoint x: 313, endPoint y: 0, distance: 480.5
click at [313, 0] on div "391728324824" at bounding box center [644, 21] width 1008 height 42
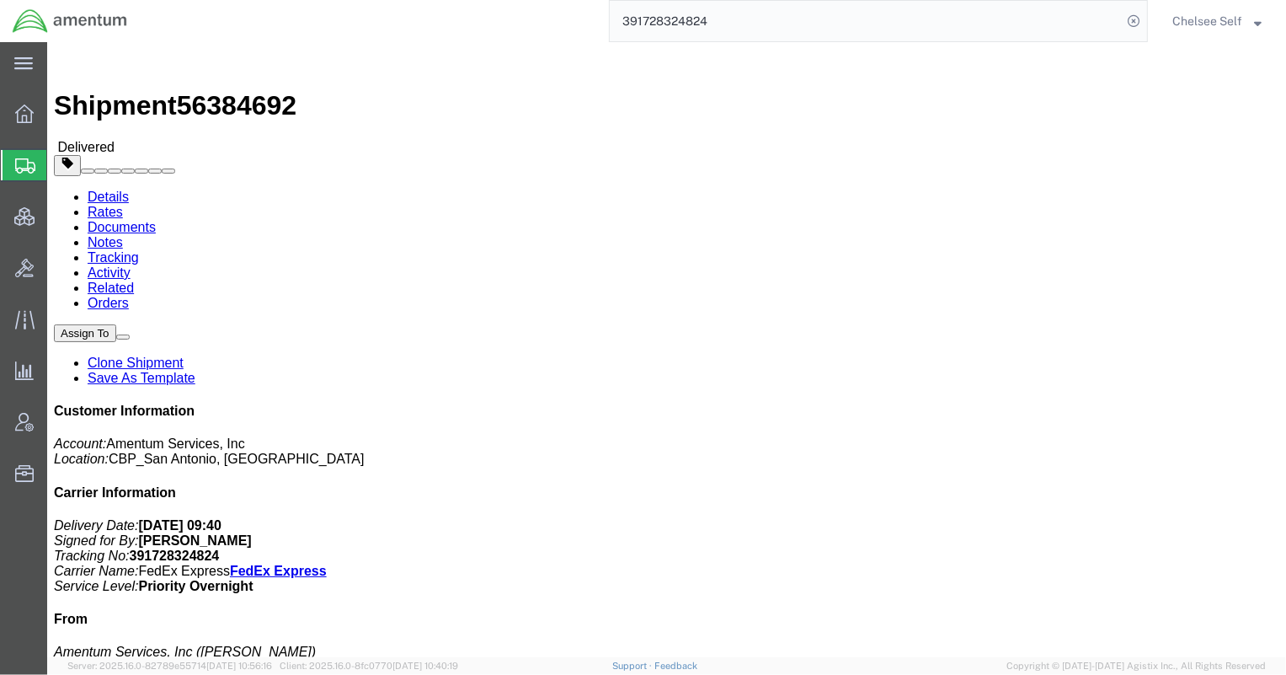
paste input "658047492"
drag, startPoint x: 685, startPoint y: 213, endPoint x: 875, endPoint y: 214, distance: 190.4
click div "References Shipment Id Number: CBP0042618 Project Number: 6118.03.03.2219.000.W…"
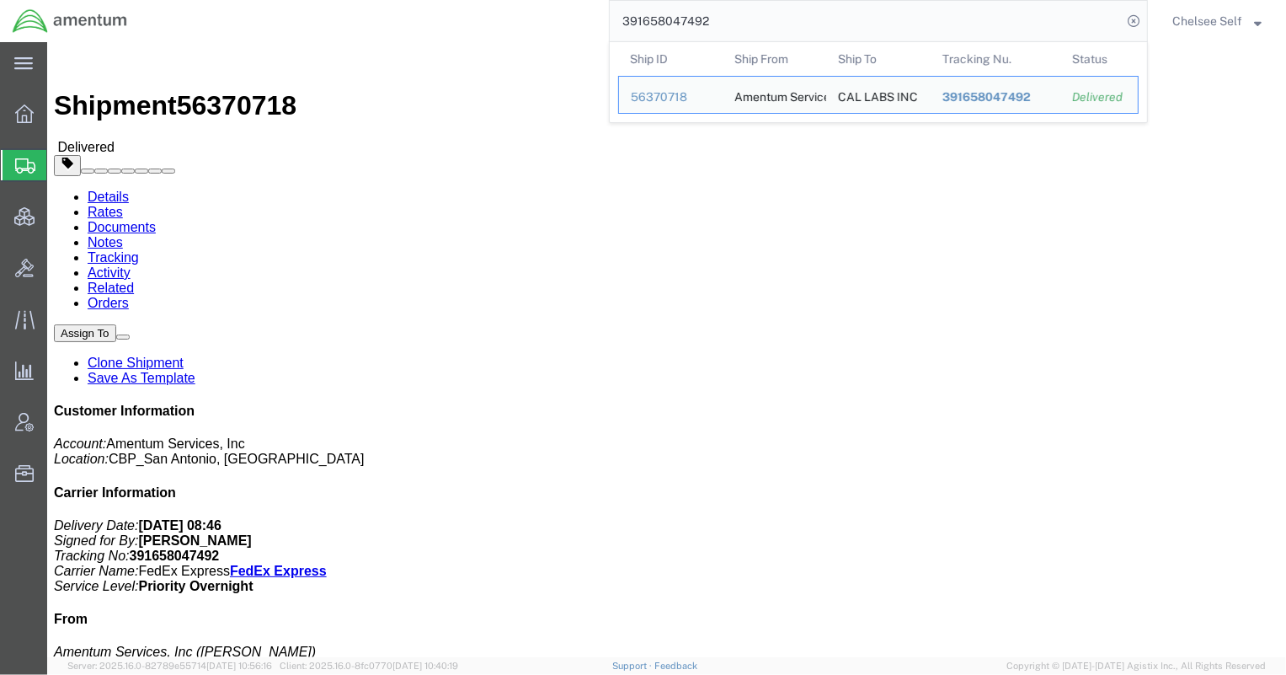
drag, startPoint x: 767, startPoint y: 19, endPoint x: 290, endPoint y: 23, distance: 476.9
click at [290, 23] on div "391658047492 Ship ID Ship From Ship To Tracking Nu. Status Ship ID 56370718 Shi…" at bounding box center [644, 21] width 1008 height 42
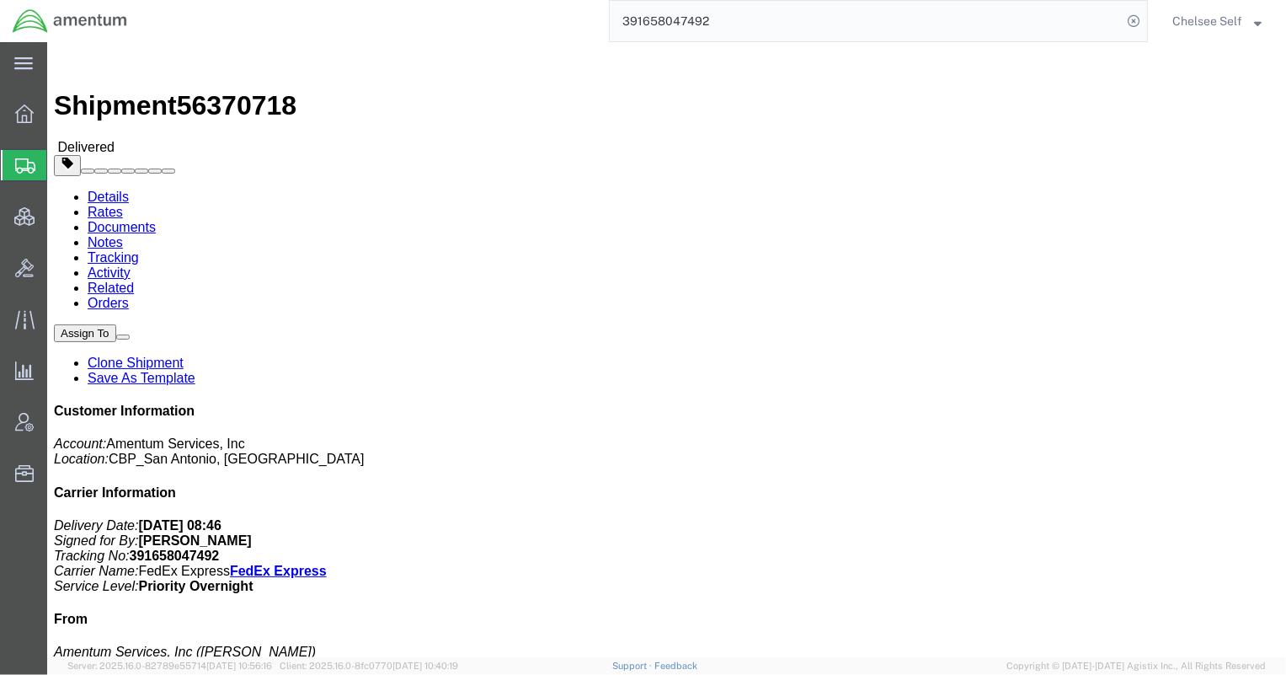
paste input "546327210"
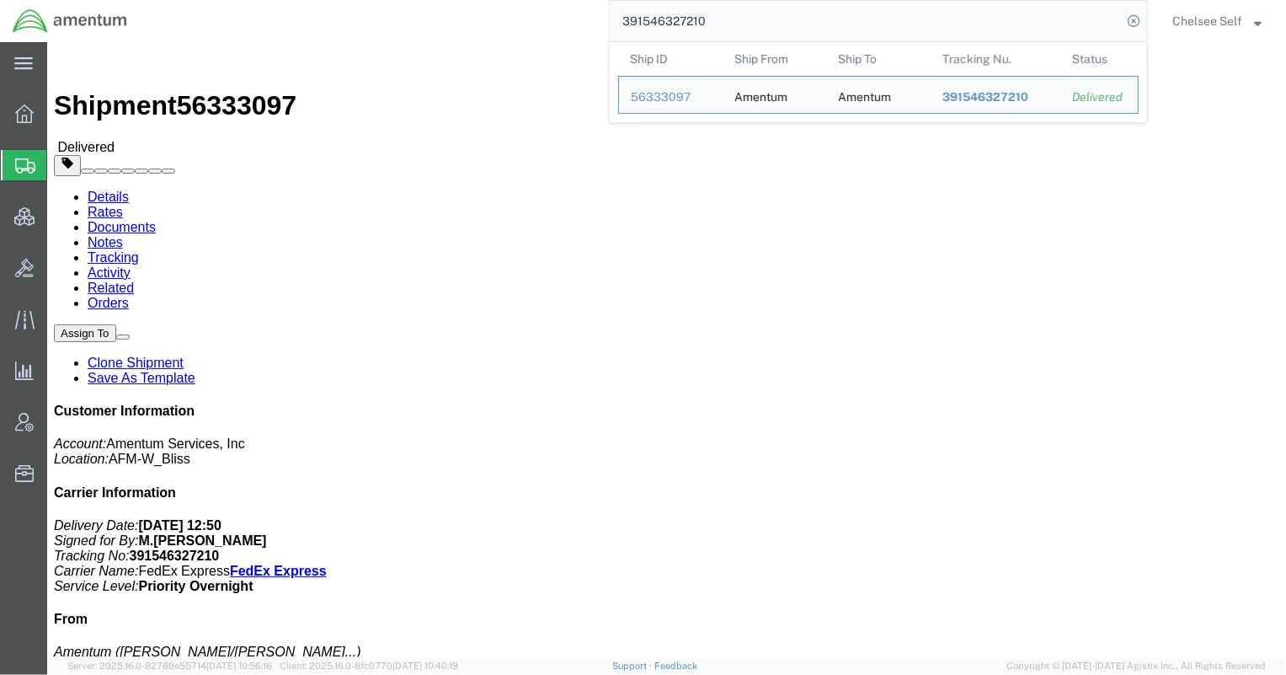
drag, startPoint x: 783, startPoint y: 32, endPoint x: 366, endPoint y: 8, distance: 417.7
click at [366, 8] on div "391546327210 Ship ID Ship From Ship To Tracking Nu. Status Ship ID 56333097 Shi…" at bounding box center [644, 21] width 1008 height 42
paste input "2054849"
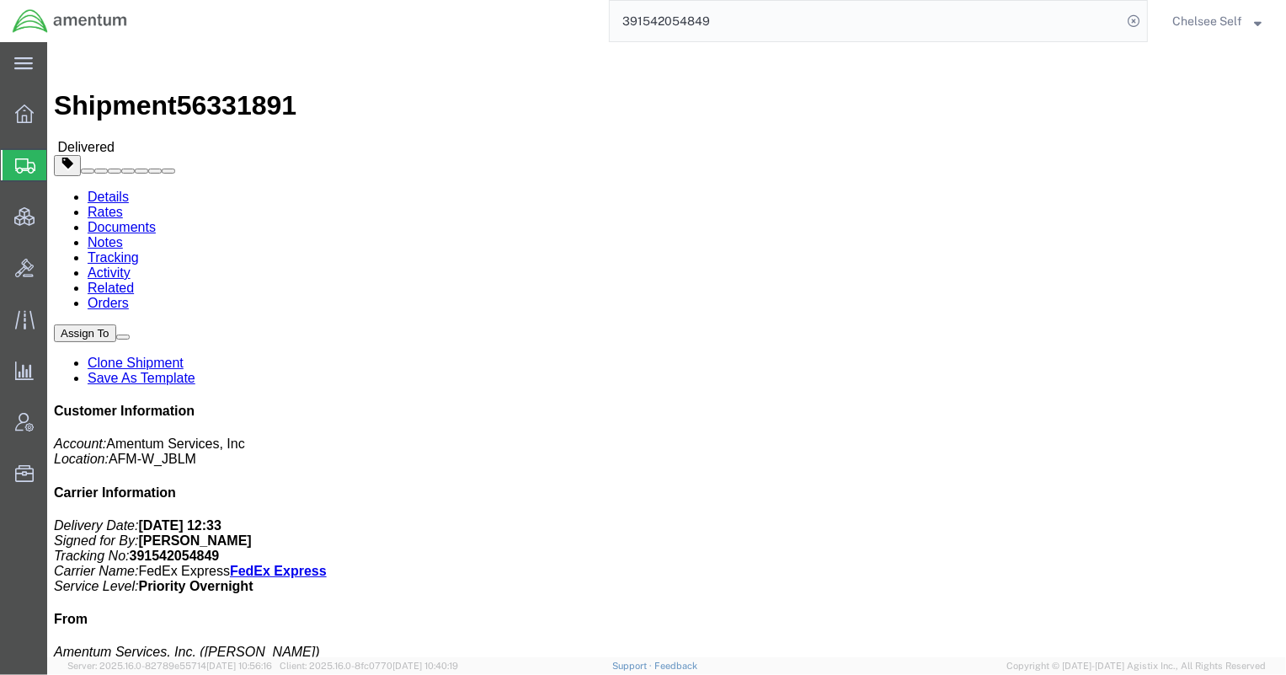
drag, startPoint x: 687, startPoint y: 193, endPoint x: 881, endPoint y: 194, distance: 193.8
click div "References Shipment Id Number: 4999.R.2521.AW.AM.0F.YWKM.00 R.M.A.: AGX56331891…"
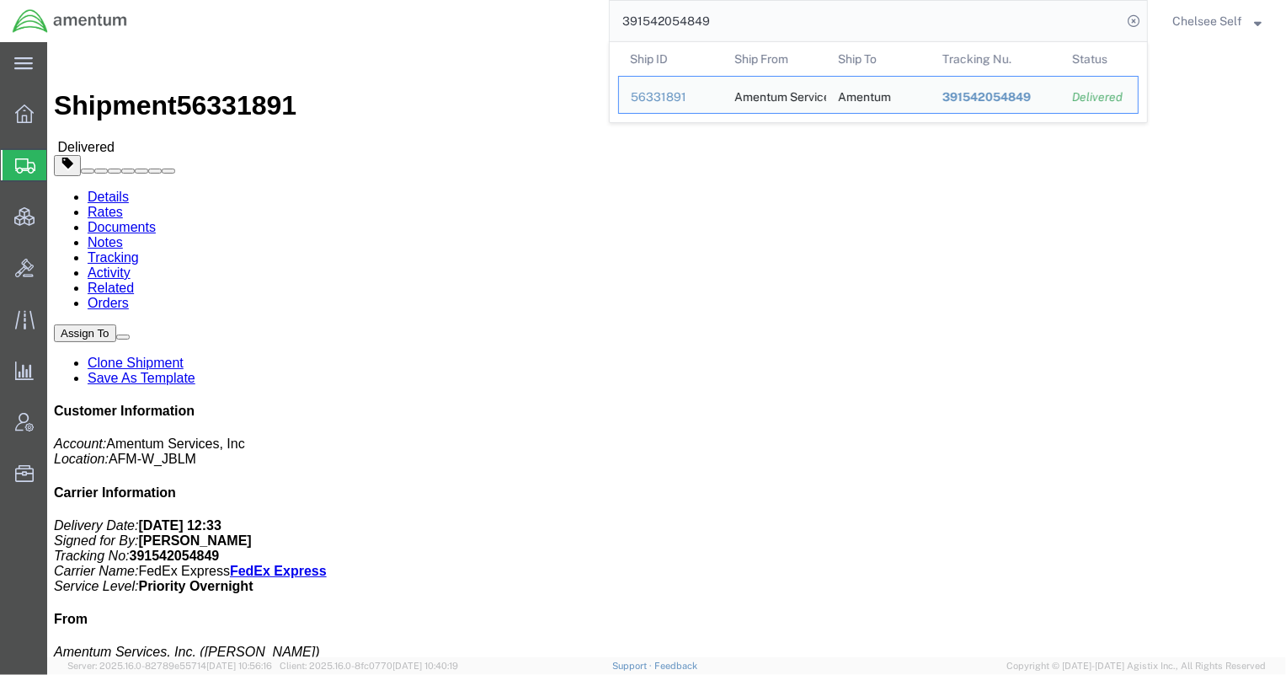
drag, startPoint x: 743, startPoint y: 13, endPoint x: 408, endPoint y: 13, distance: 335.3
click at [408, 13] on div "391542054849 Ship ID Ship From Ship To Tracking Nu. Status Ship ID 56331891 Shi…" at bounding box center [644, 21] width 1008 height 42
paste input "126463733"
drag, startPoint x: 745, startPoint y: 29, endPoint x: 353, endPoint y: 27, distance: 391.8
click at [365, 27] on div "391126463733 Ship ID Ship From Ship To Tracking Nu. Status Ship ID 56219241 Shi…" at bounding box center [644, 21] width 1008 height 42
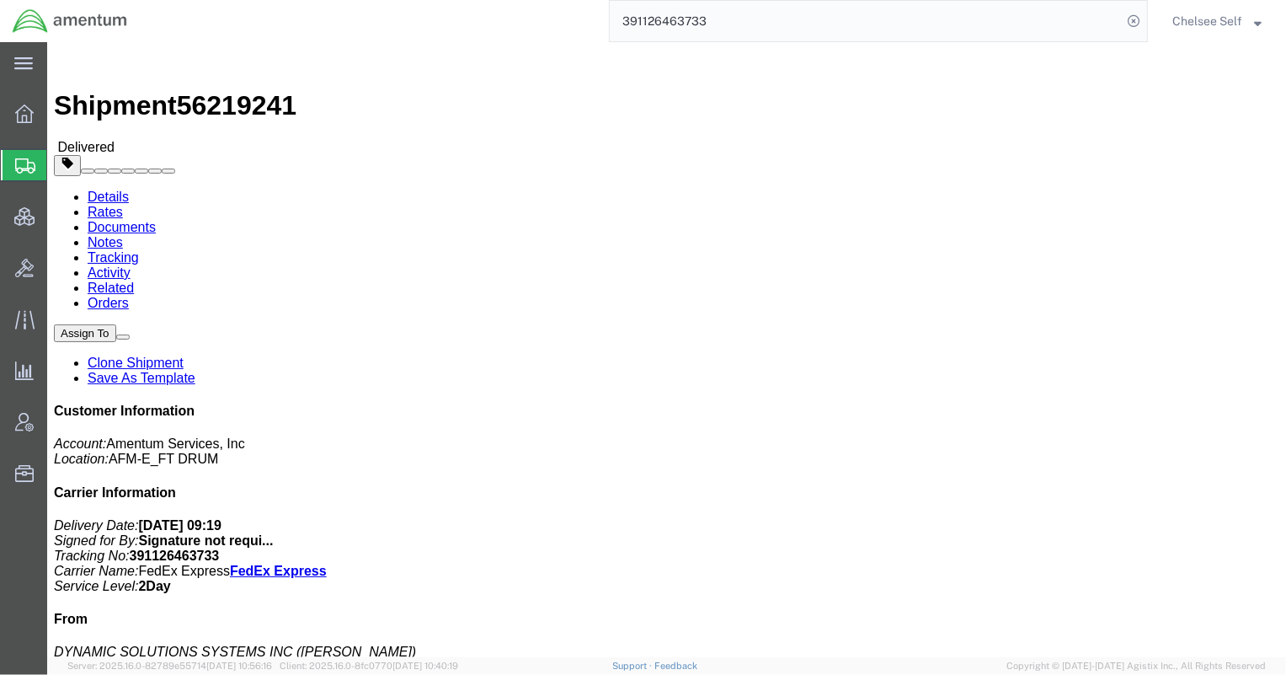
paste input "818637840584"
type input "818637840584"
